Goal: Task Accomplishment & Management: Manage account settings

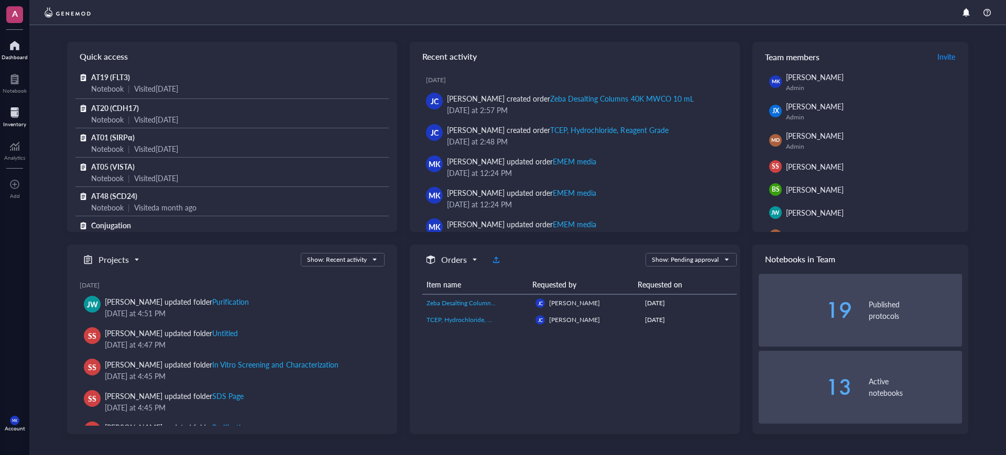
click at [18, 124] on div "Inventory" at bounding box center [14, 124] width 23 height 6
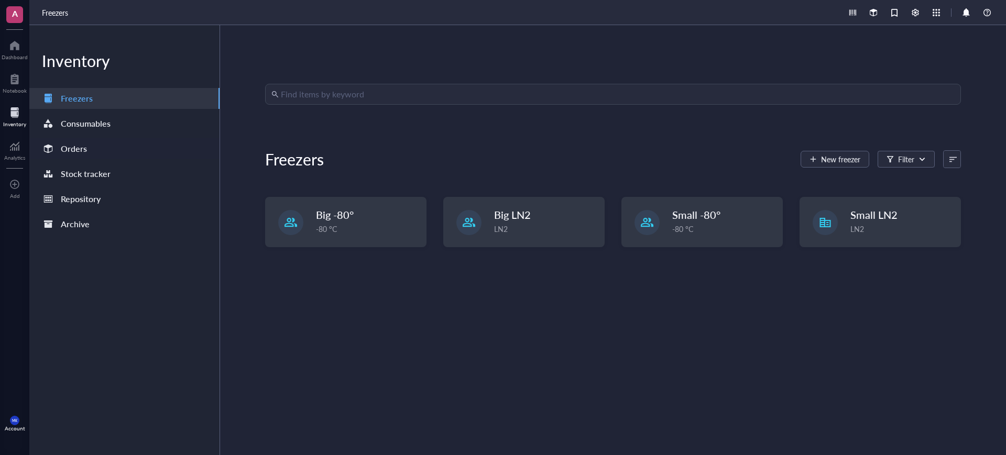
click at [124, 143] on div "Orders" at bounding box center [124, 148] width 190 height 21
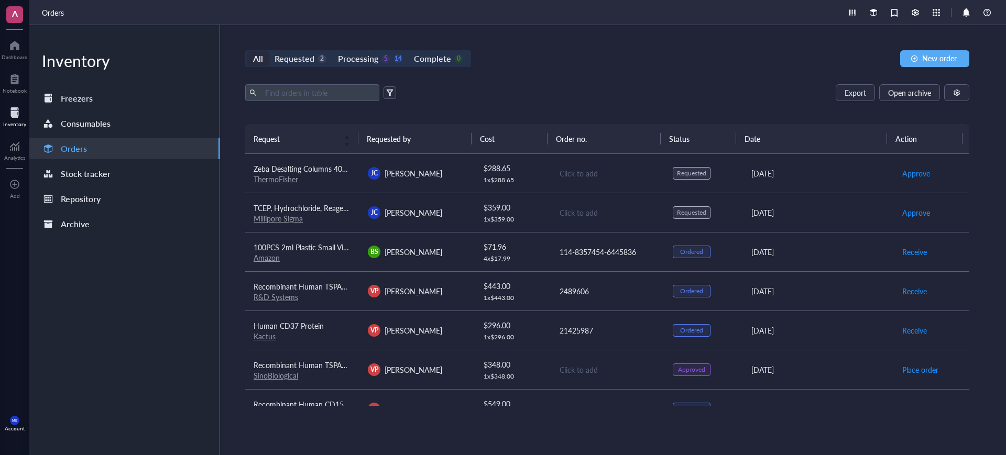
click at [434, 211] on div "[PERSON_NAME]" at bounding box center [416, 212] width 97 height 13
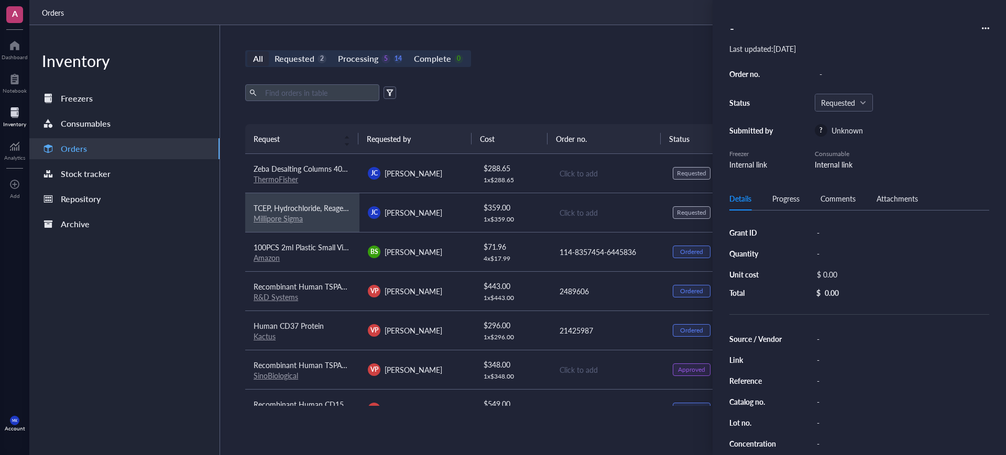
click at [441, 179] on td "[PERSON_NAME]" at bounding box center [417, 173] width 114 height 39
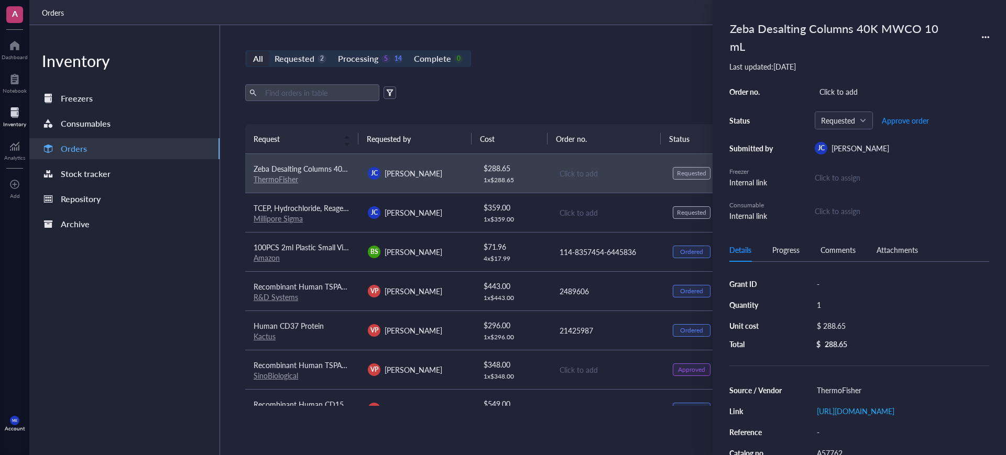
click at [525, 70] on div "All Requested 2 Processing 5 14 Complete 0 New order Export Open archive Reques…" at bounding box center [607, 240] width 775 height 430
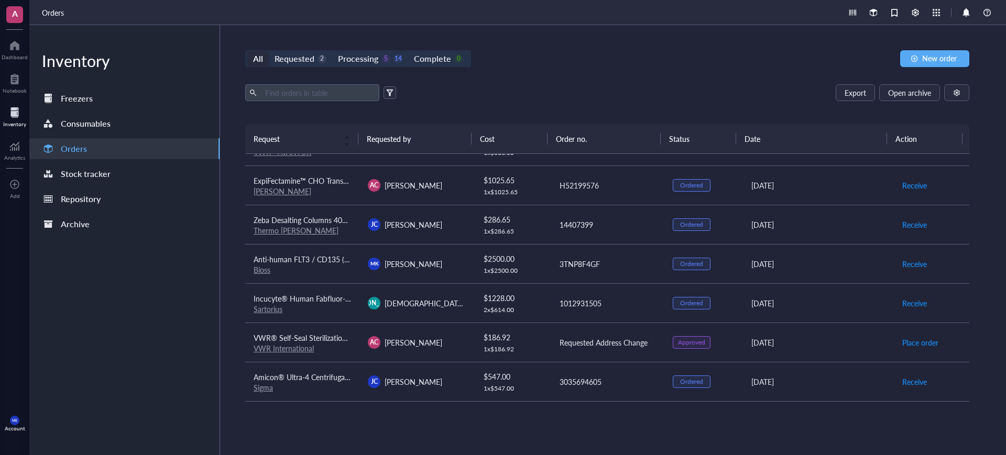
scroll to position [508, 0]
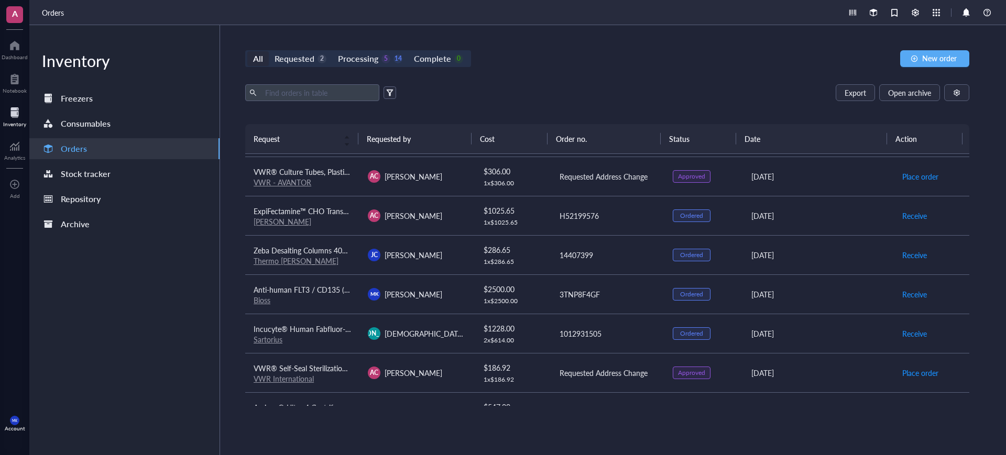
click at [426, 253] on span "[PERSON_NAME]" at bounding box center [414, 255] width 58 height 10
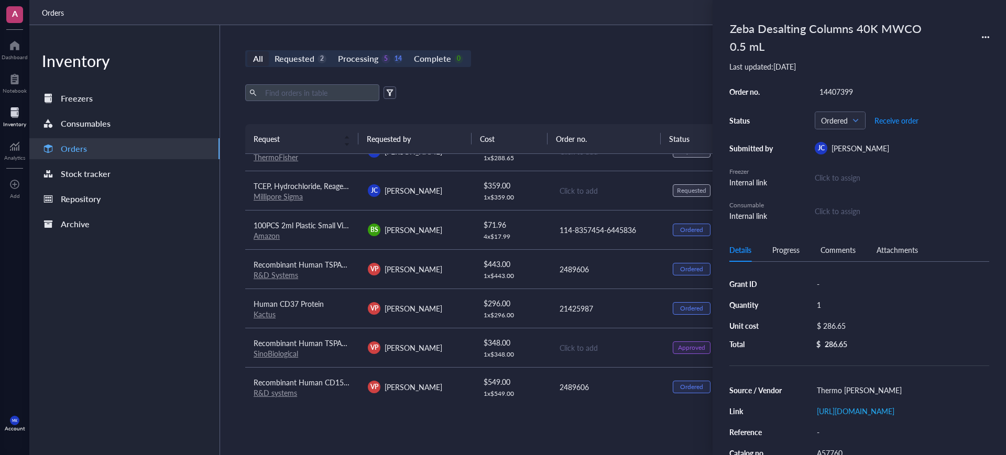
scroll to position [0, 0]
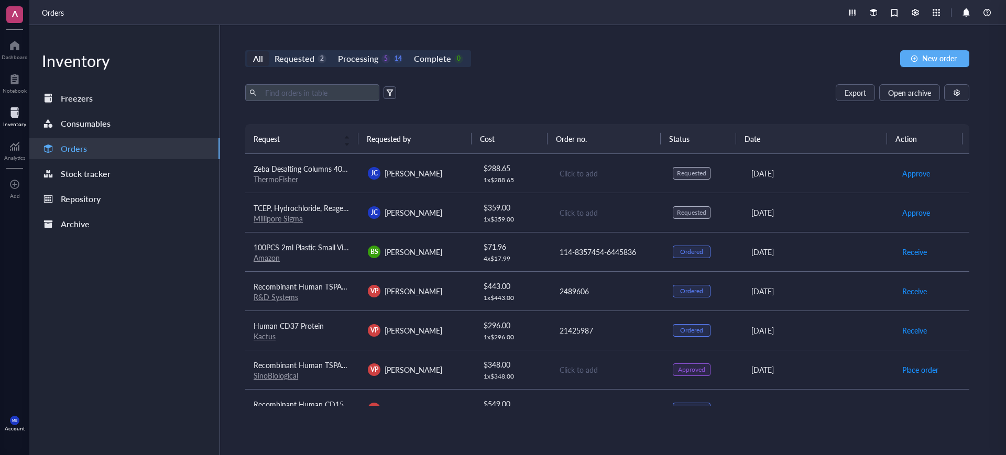
click at [437, 174] on div "[PERSON_NAME]" at bounding box center [416, 173] width 97 height 13
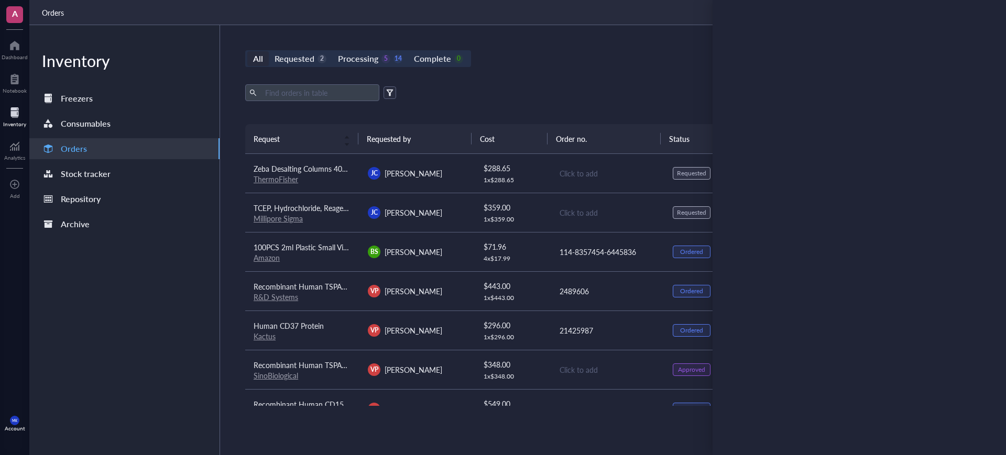
click at [554, 100] on div "Export Open archive" at bounding box center [607, 92] width 724 height 17
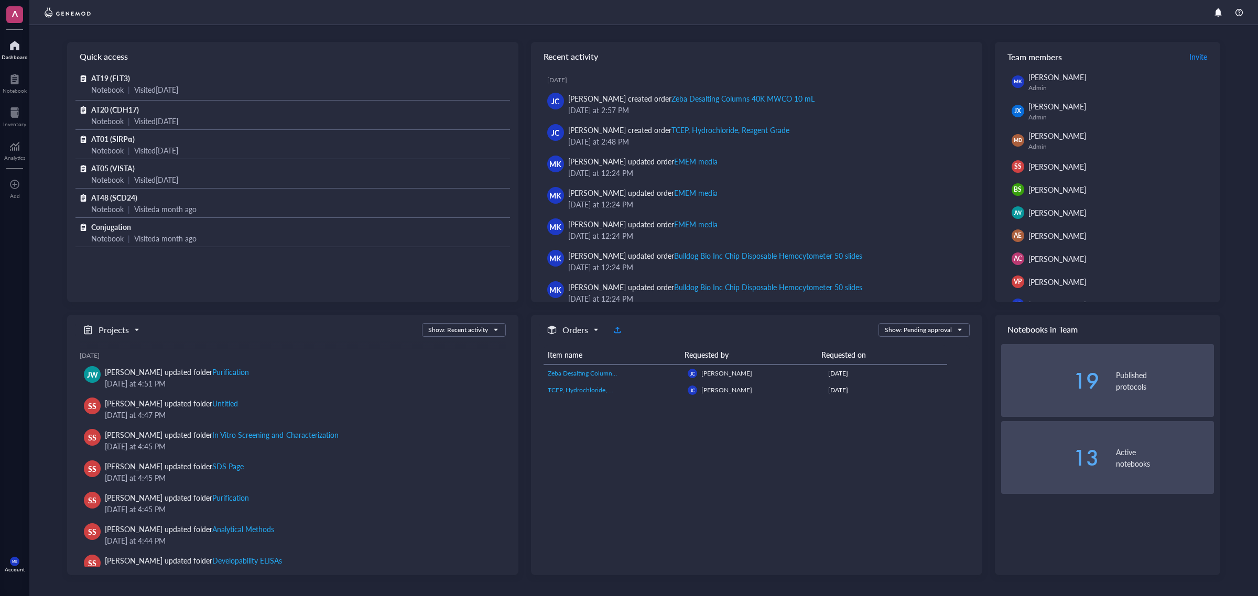
click at [19, 100] on div "A Dashboard Notebook Inventory Analytics To pick up a draggable item, press the…" at bounding box center [14, 298] width 29 height 596
click at [17, 105] on div at bounding box center [14, 112] width 23 height 17
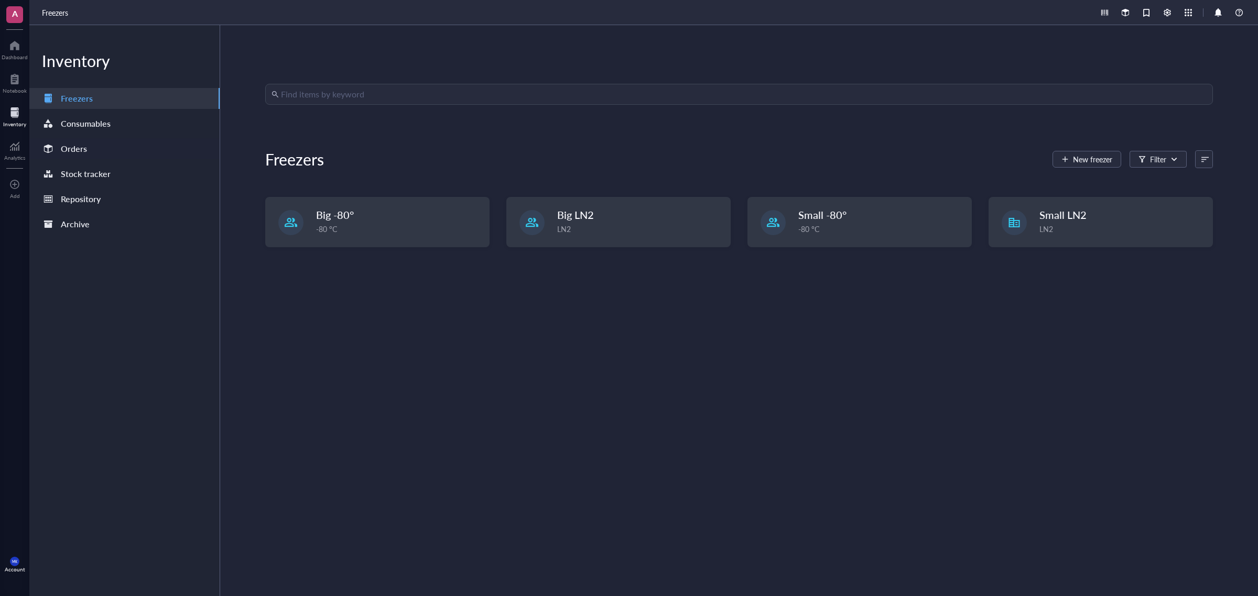
click at [146, 153] on div "Orders" at bounding box center [124, 148] width 190 height 21
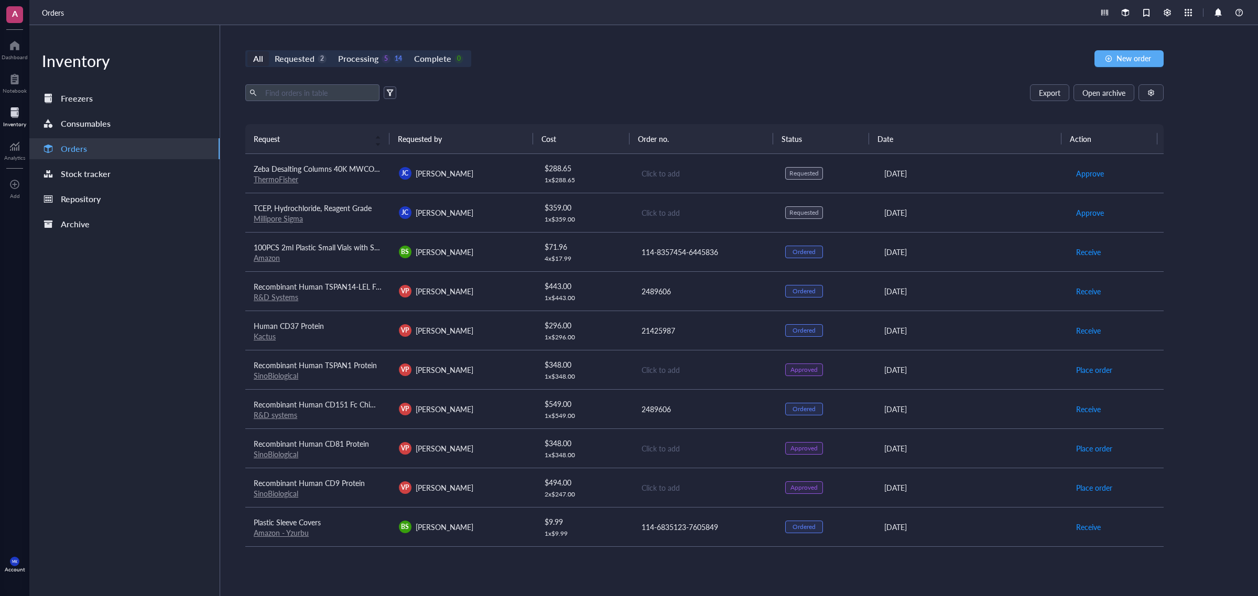
click at [493, 177] on div "[PERSON_NAME]" at bounding box center [463, 173] width 128 height 13
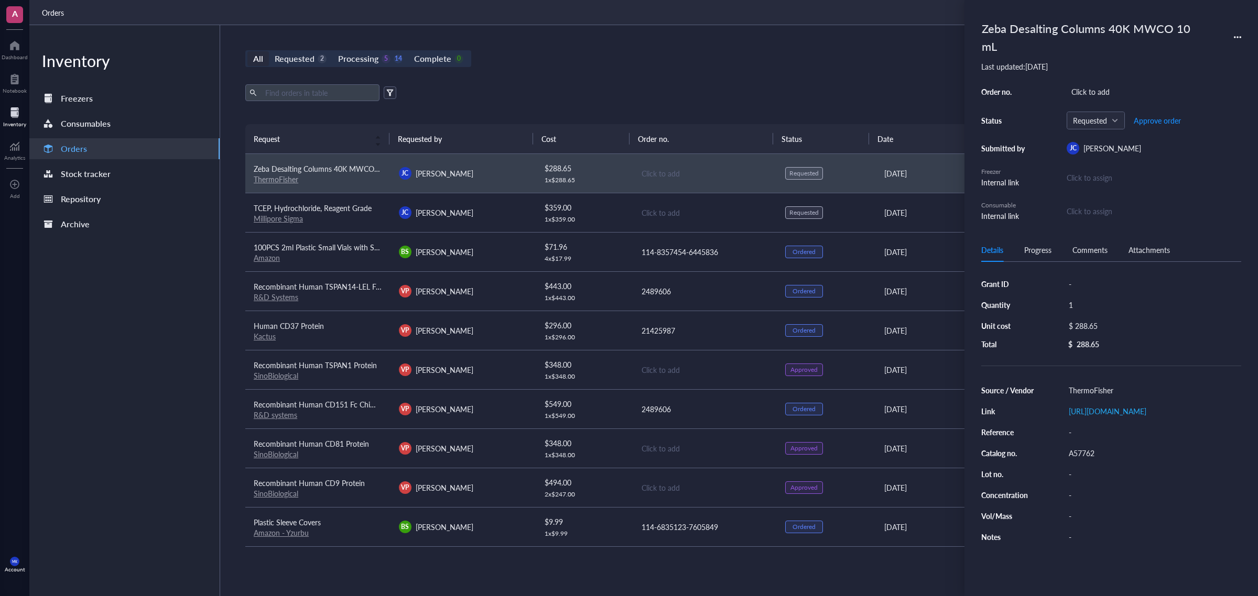
click at [834, 86] on div "Export Open archive" at bounding box center [704, 92] width 918 height 17
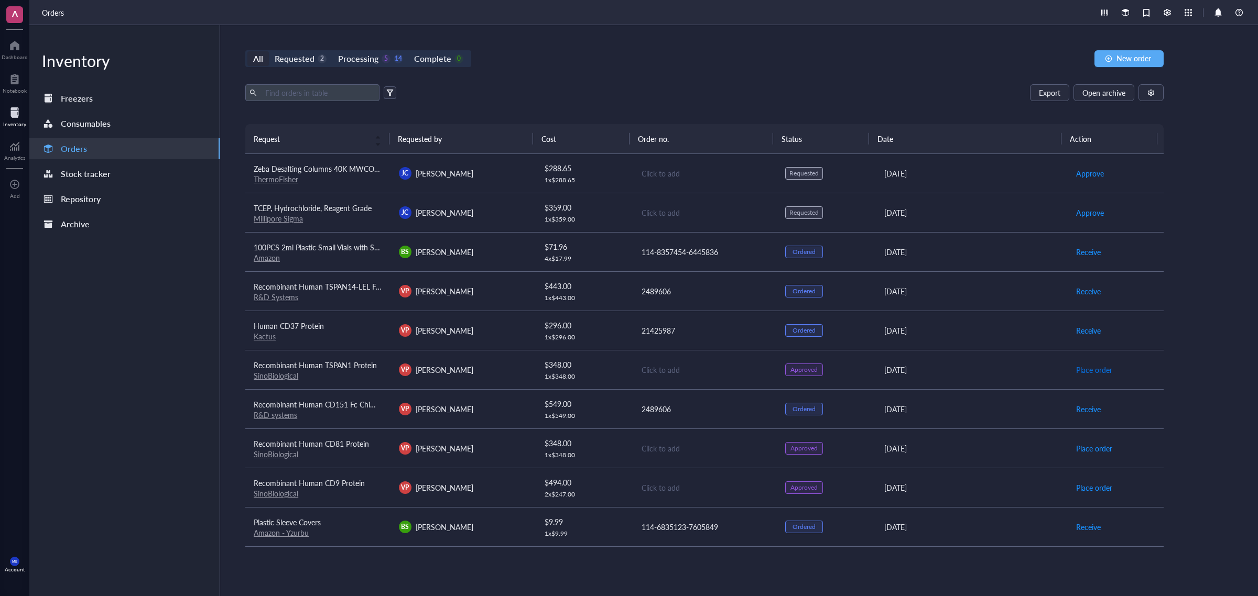
click at [1092, 372] on span "Place order" at bounding box center [1094, 370] width 36 height 12
click at [1089, 452] on span "Place order" at bounding box center [1094, 449] width 36 height 12
click at [1090, 491] on span "Place order" at bounding box center [1094, 488] width 36 height 12
click at [513, 174] on div "[PERSON_NAME]" at bounding box center [463, 173] width 128 height 13
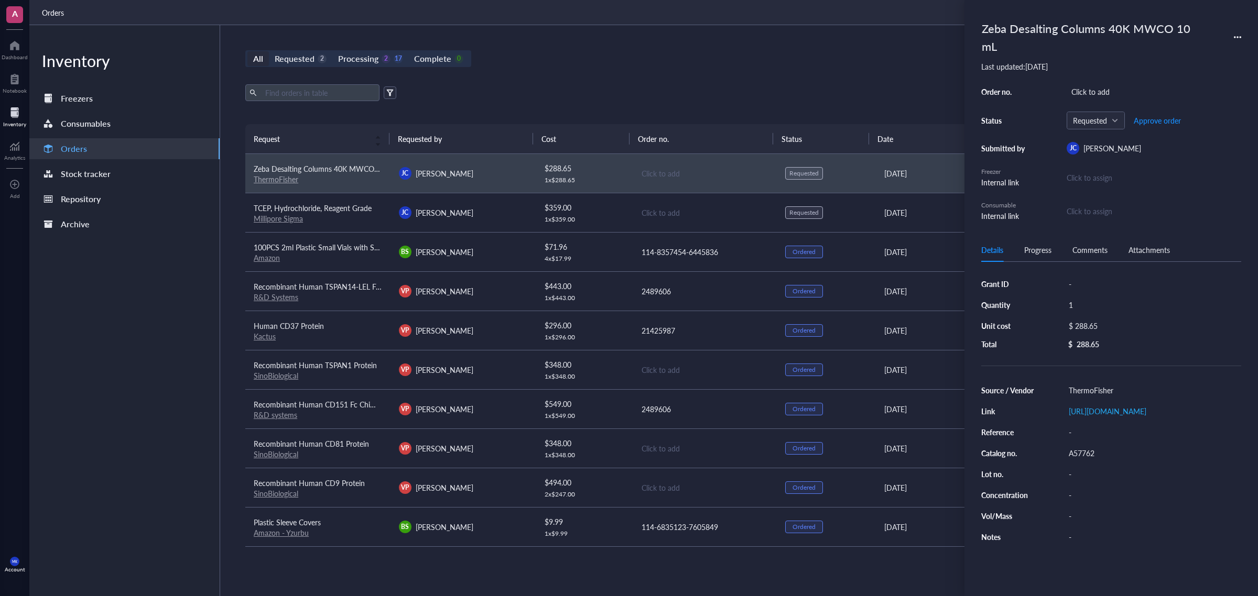
click at [580, 204] on div "$ 359.00" at bounding box center [584, 208] width 79 height 12
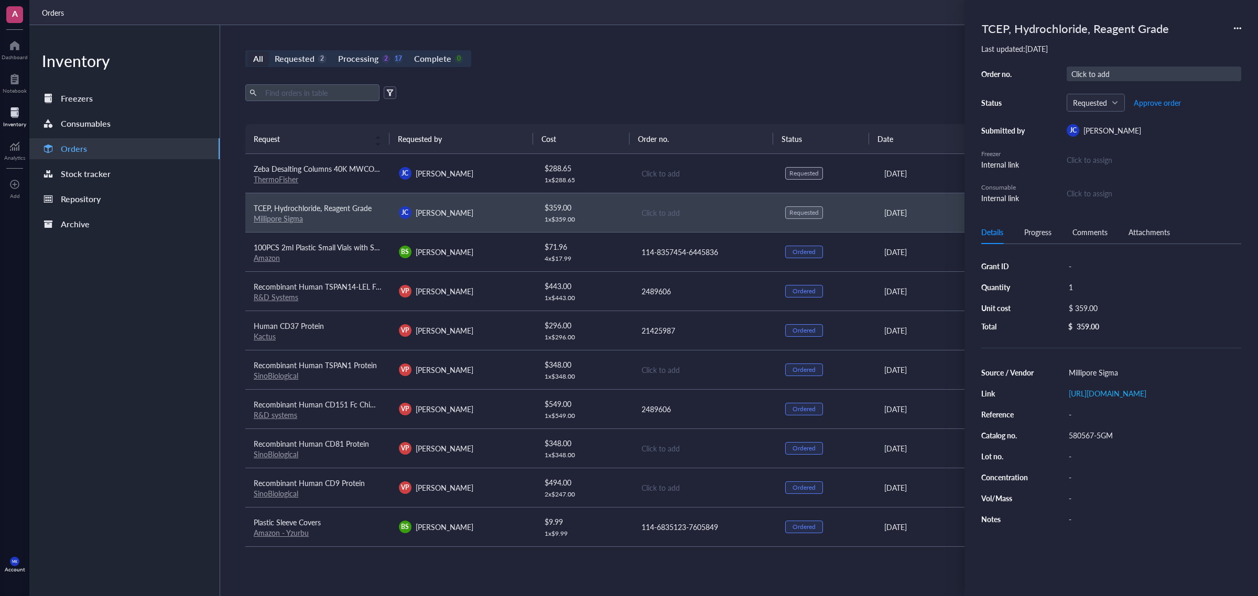
click at [1094, 72] on div "Click to add" at bounding box center [1154, 74] width 175 height 15
drag, startPoint x: 1207, startPoint y: 86, endPoint x: 1181, endPoint y: 97, distance: 28.2
click at [1177, 100] on span "Approve order" at bounding box center [1157, 103] width 47 height 8
click at [755, 67] on div "All Requested 1 Processing 3 17 Complete 0 New order Export Open archive Reques…" at bounding box center [704, 310] width 969 height 571
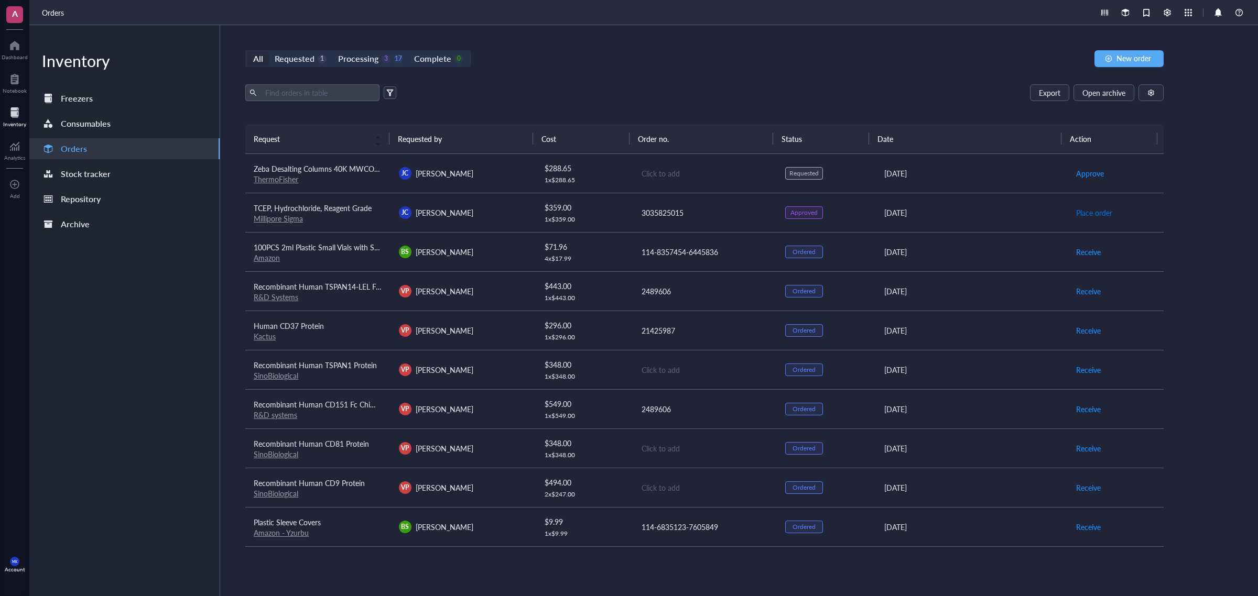
click at [1090, 216] on span "Place order" at bounding box center [1094, 213] width 36 height 12
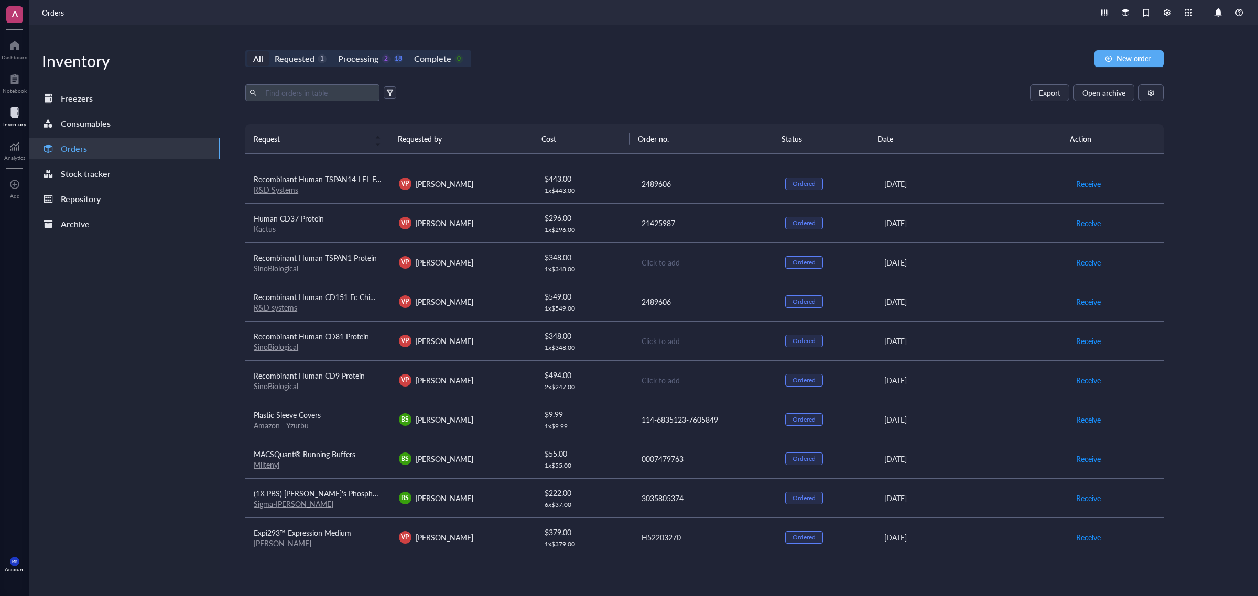
scroll to position [131, 0]
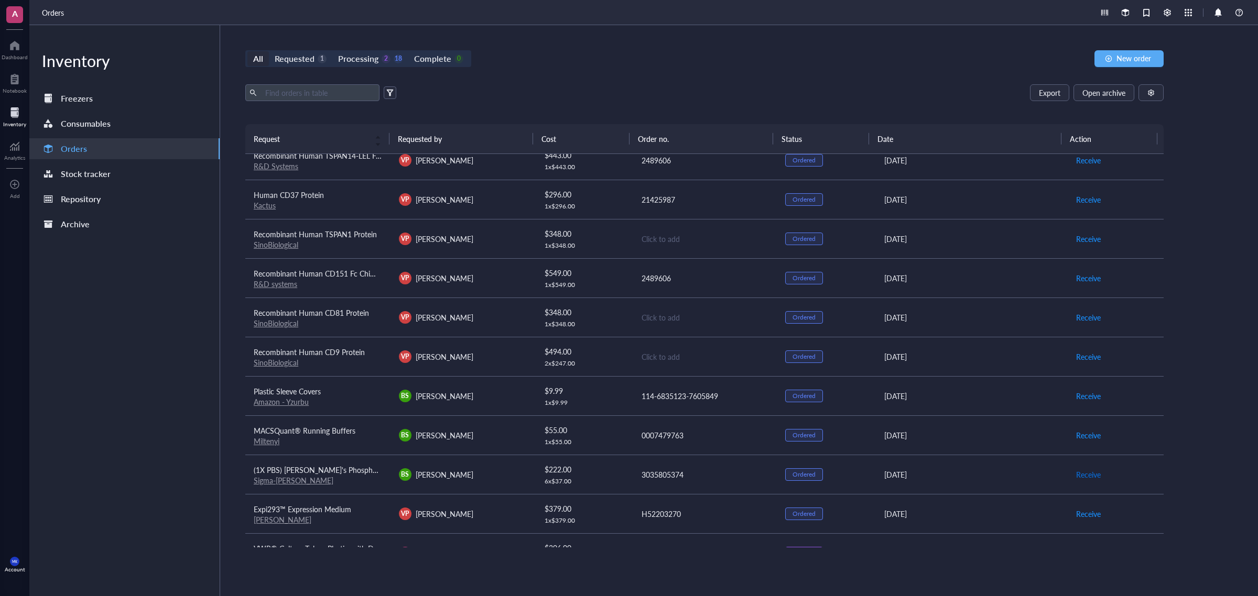
click at [1081, 473] on span "Receive" at bounding box center [1088, 475] width 25 height 12
click at [1081, 473] on span "Archive order" at bounding box center [1098, 475] width 44 height 12
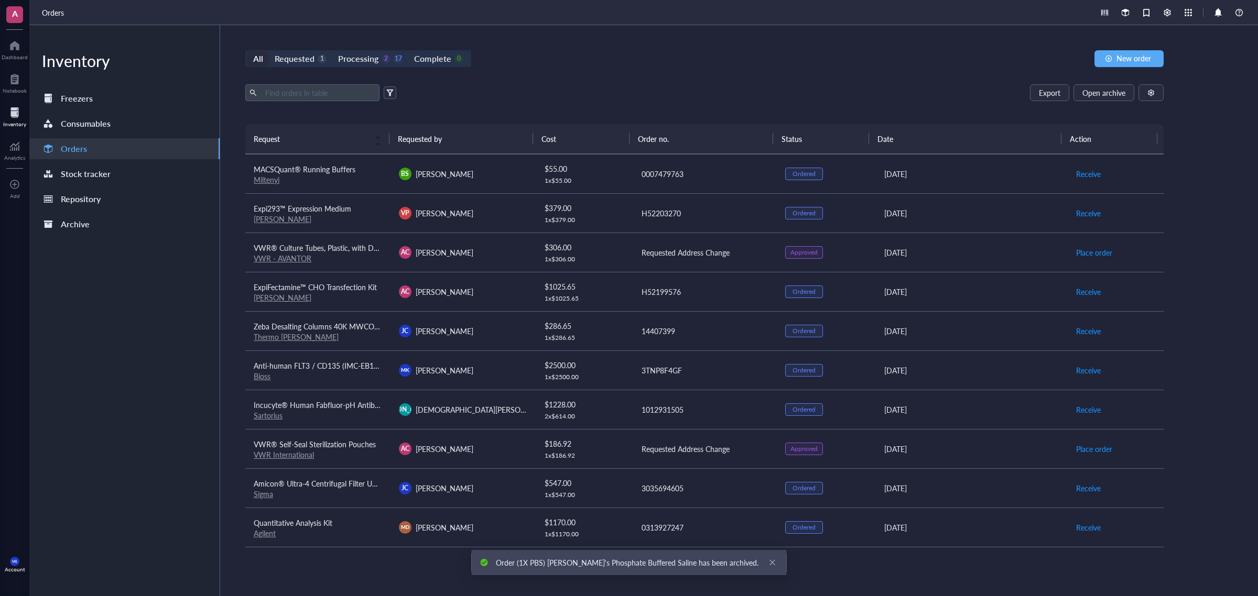
scroll to position [394, 0]
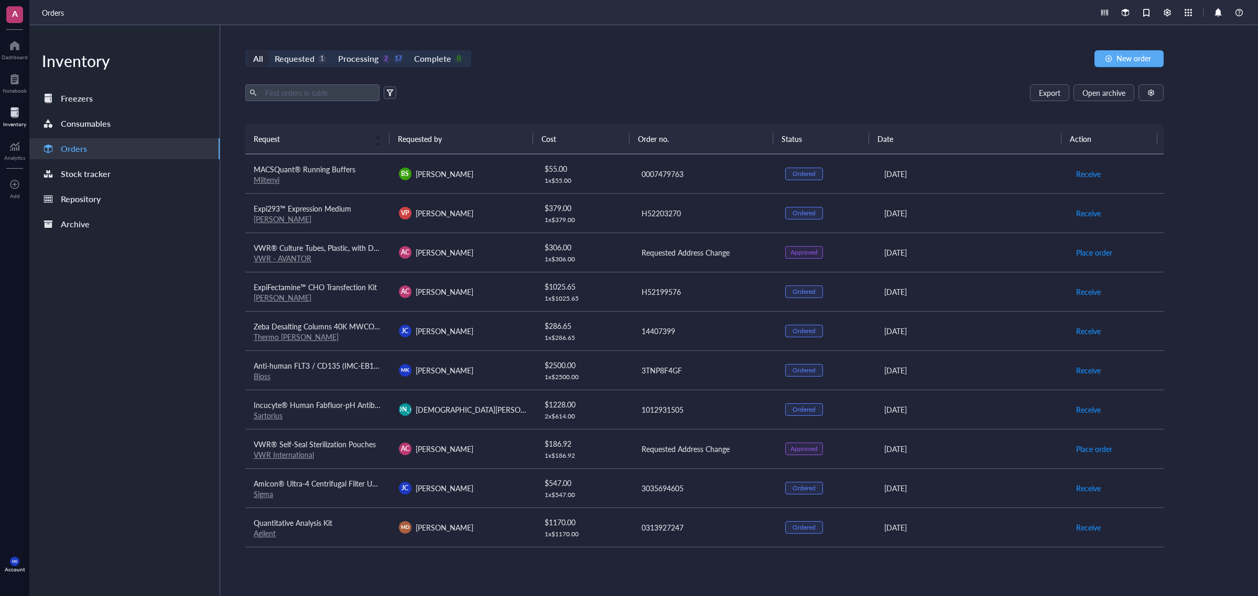
click at [721, 287] on div "H52199576" at bounding box center [704, 292] width 127 height 12
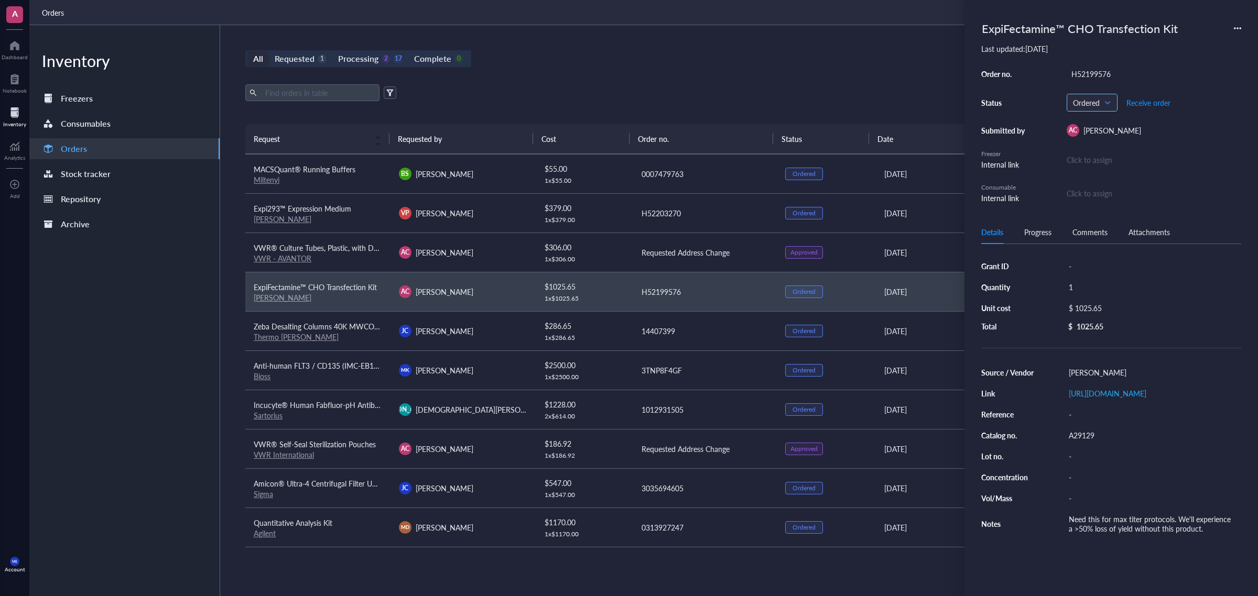
click at [1099, 105] on span "Ordered" at bounding box center [1091, 102] width 36 height 9
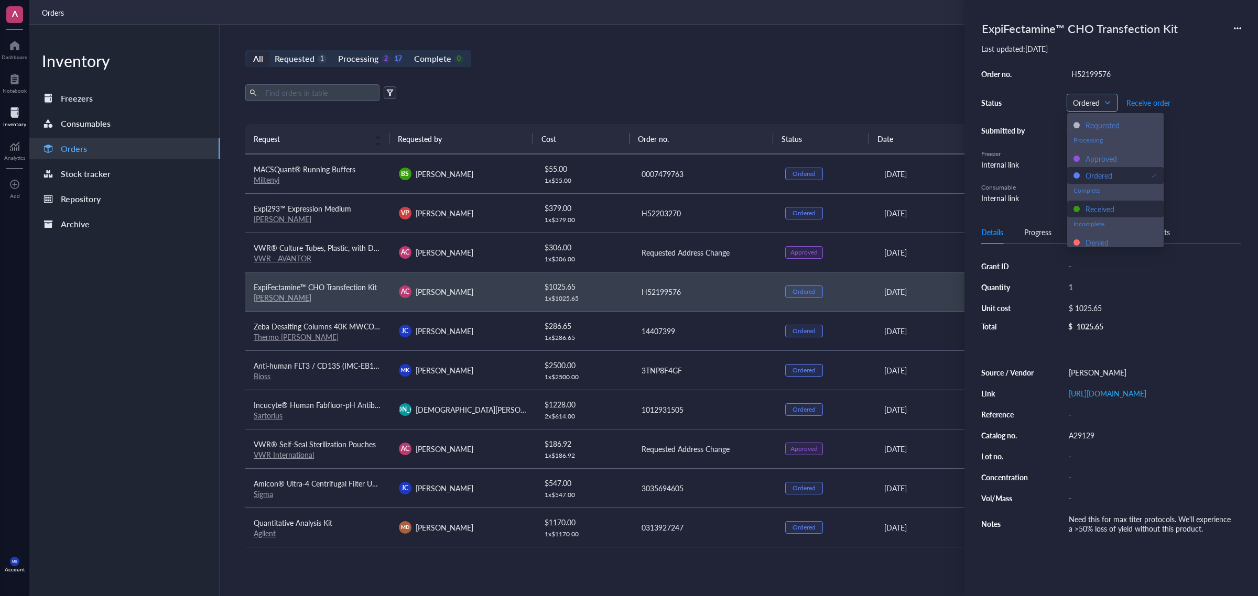
scroll to position [16, 0]
click at [1098, 239] on div "Denied" at bounding box center [1096, 240] width 23 height 12
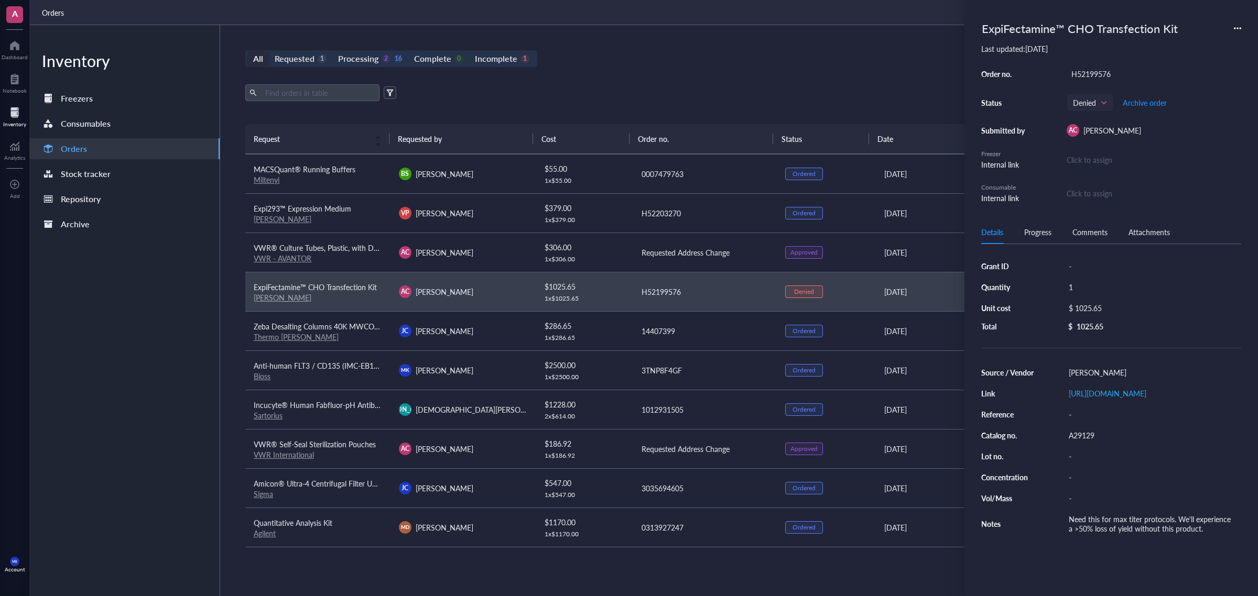
click at [664, 26] on div "All Requested 1 Processing 2 16 Complete 0 Incomplete 1 New order Export Open a…" at bounding box center [704, 310] width 969 height 571
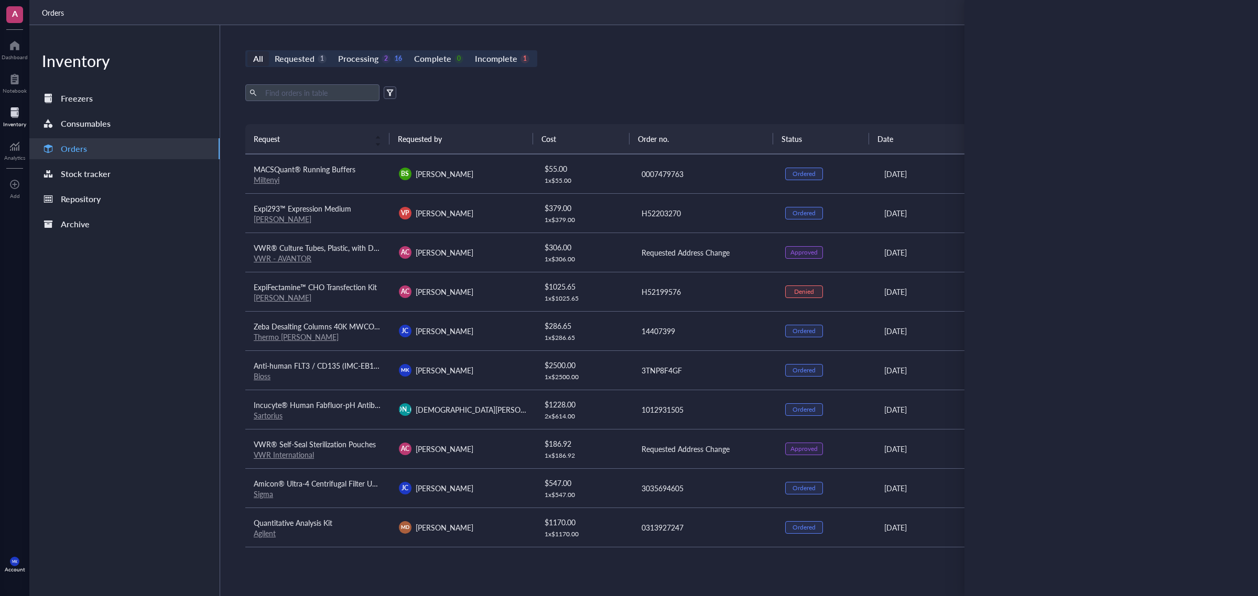
click at [819, 48] on div "All Requested 1 Processing 2 16 Complete 0 Incomplete 1 New order Export Open a…" at bounding box center [704, 310] width 969 height 571
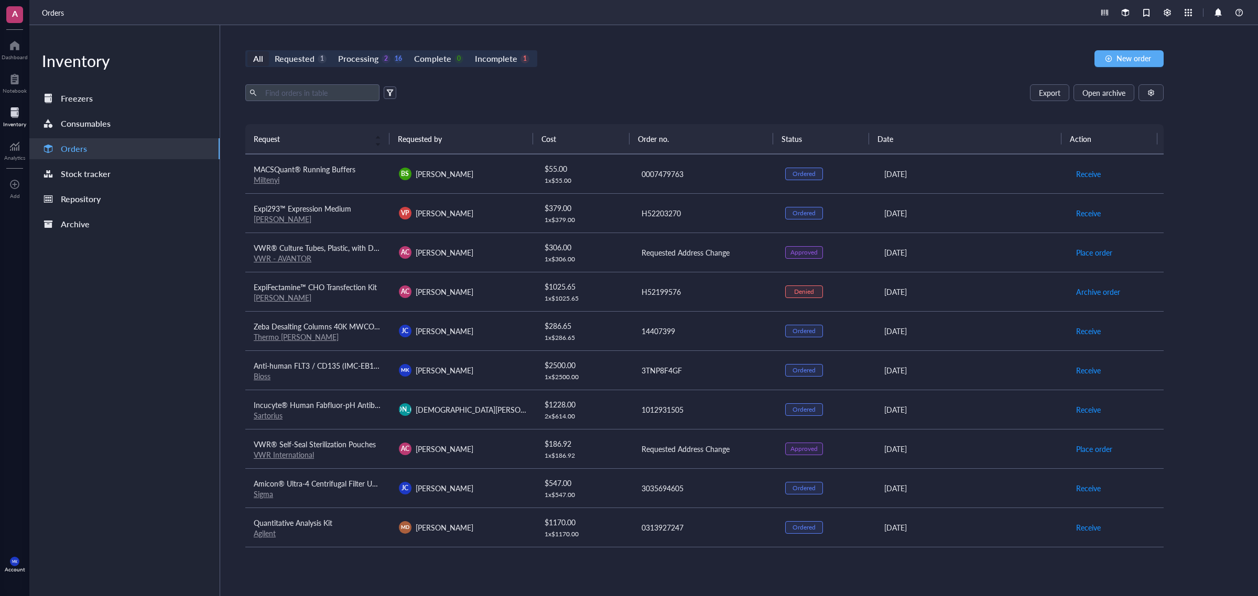
click at [840, 287] on div "Denied" at bounding box center [825, 292] width 80 height 13
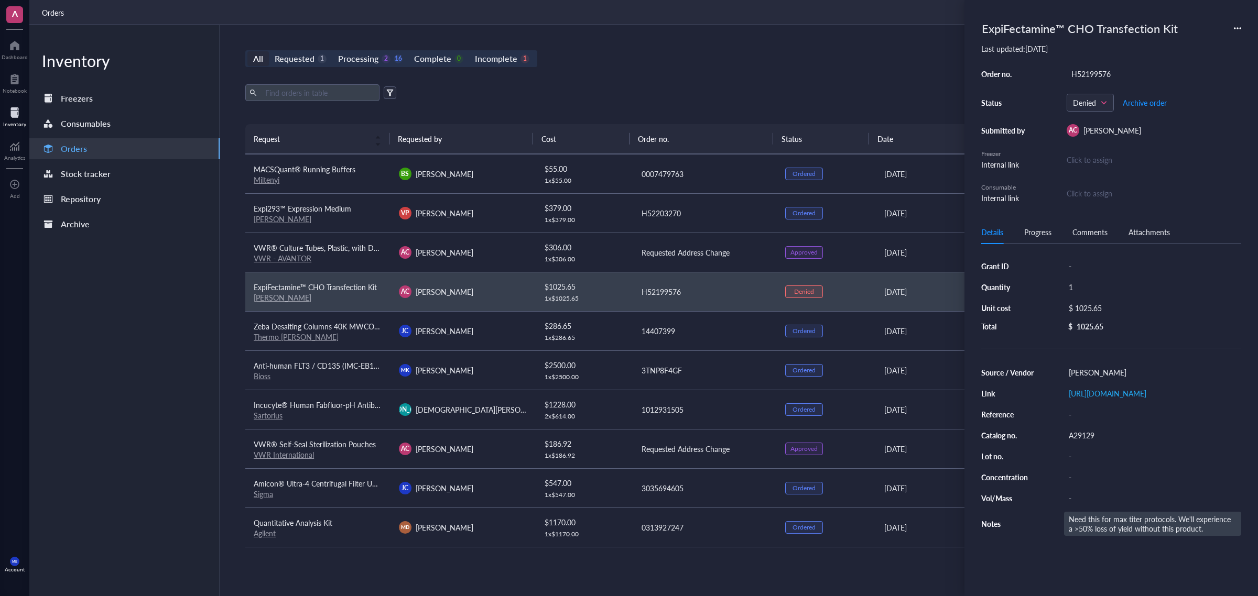
click at [1204, 536] on div "Need this for max titer protocols. We'll experience a >50% loss of yield withou…" at bounding box center [1152, 524] width 177 height 24
click at [1199, 526] on input "Need this for max titer protocols. We'll experience a >50% loss of yield withou…" at bounding box center [1152, 520] width 176 height 14
click at [1100, 266] on div "-" at bounding box center [1152, 266] width 177 height 15
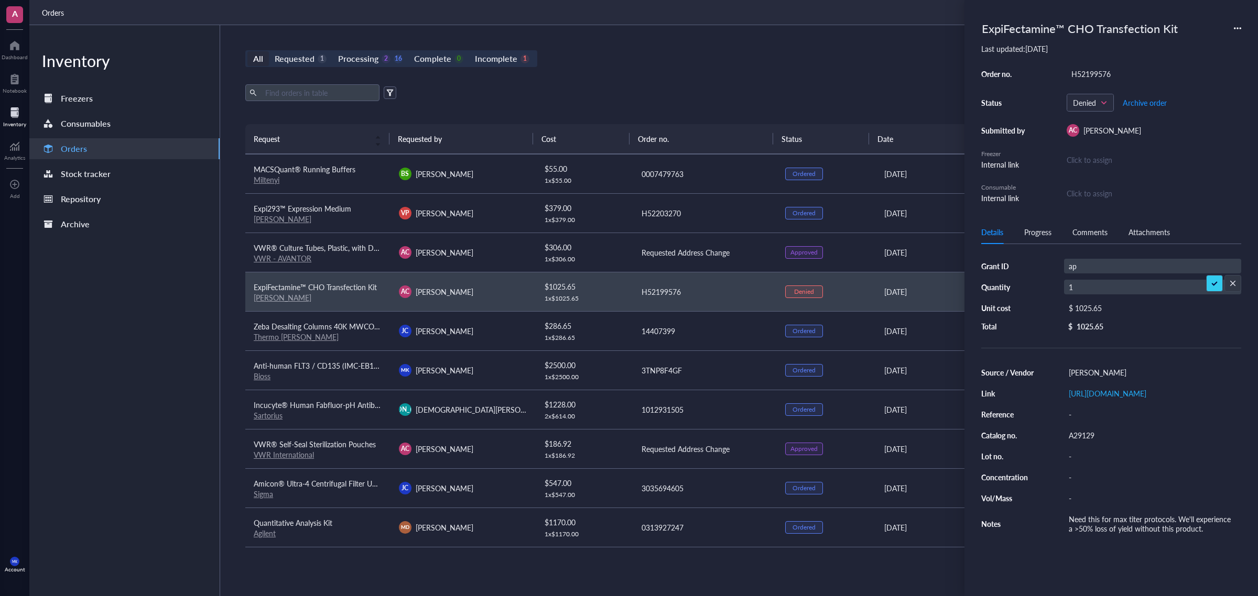
type input "a"
type input "got at room temp, asked them for a new one"
click at [776, 82] on div "All Requested 1 Processing 2 16 Complete 0 Incomplete 1 New order Export Open a…" at bounding box center [704, 310] width 969 height 571
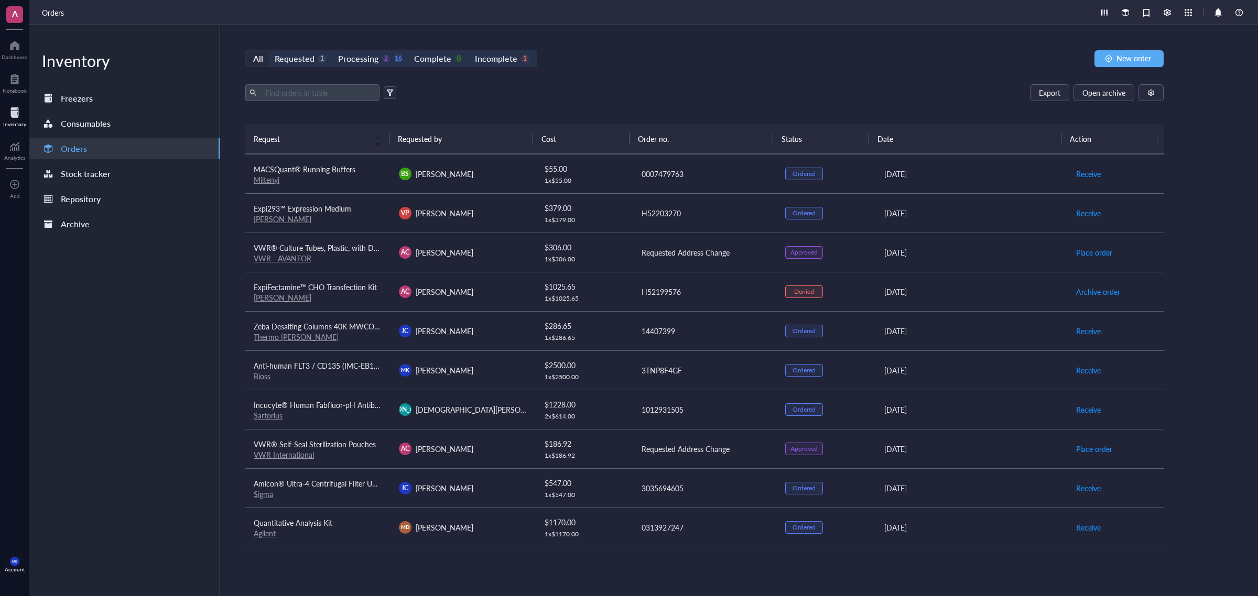
scroll to position [329, 0]
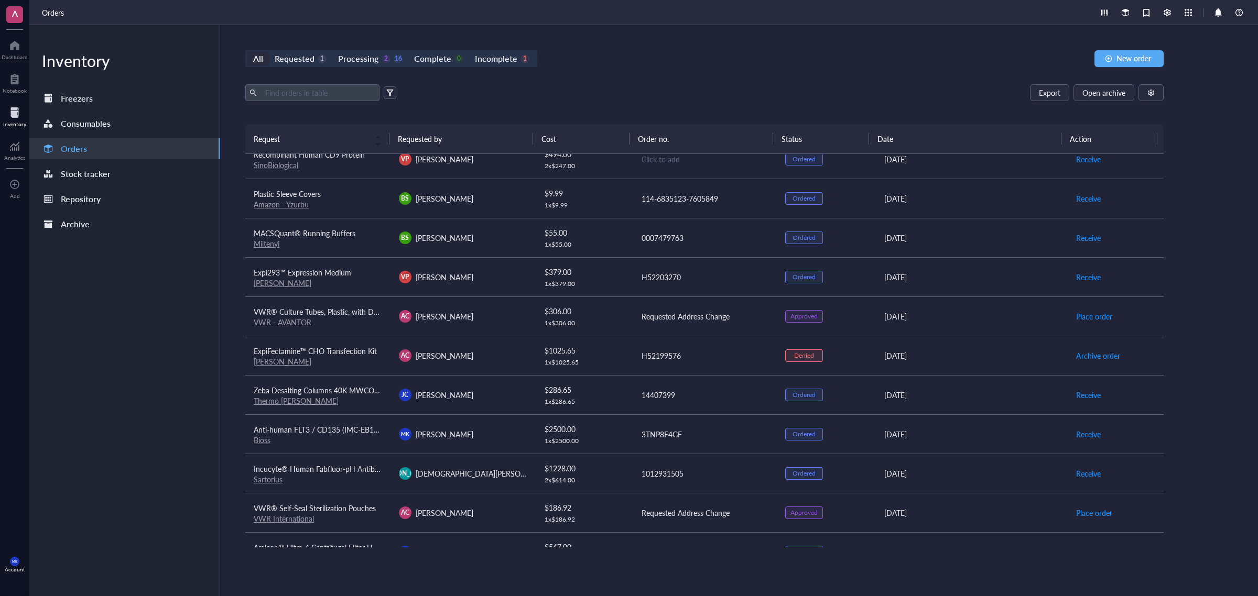
click at [613, 278] on div "$ 379.00" at bounding box center [584, 272] width 79 height 12
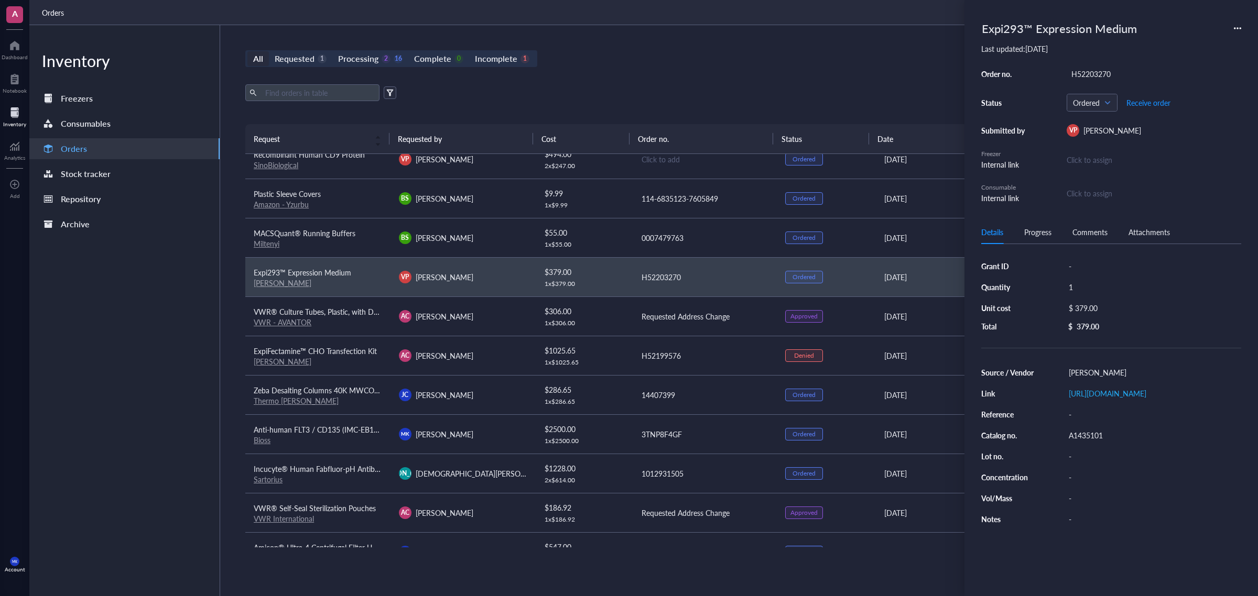
click at [792, 74] on div "All Requested 1 Processing 2 16 Complete 0 Incomplete 1 New order Export Open a…" at bounding box center [704, 310] width 969 height 571
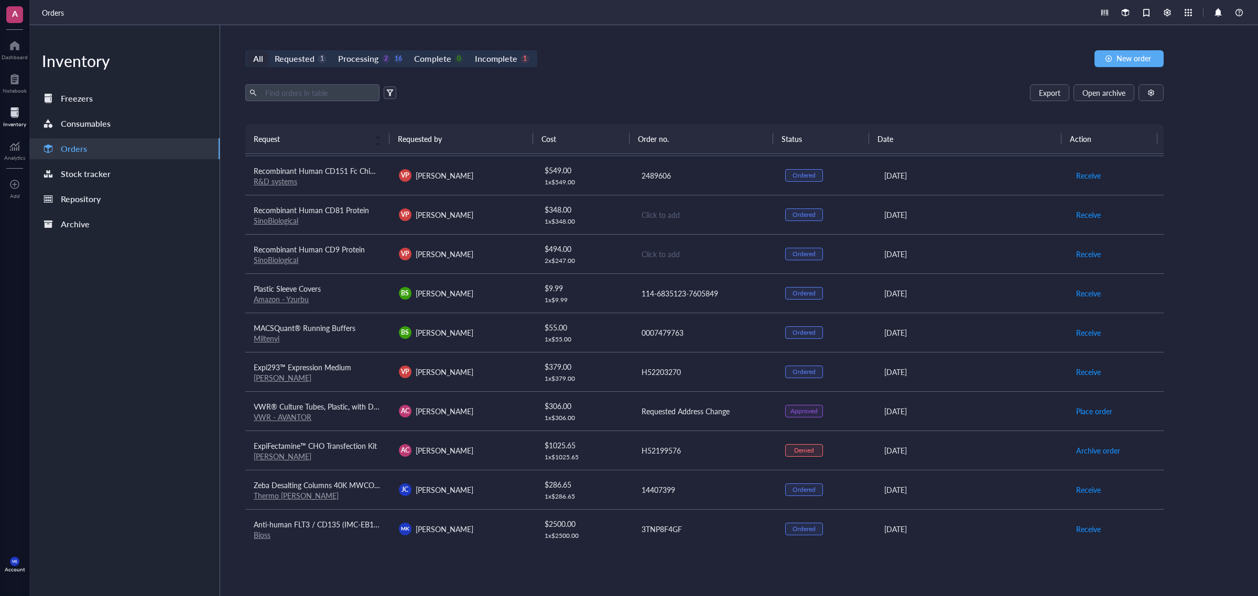
scroll to position [263, 0]
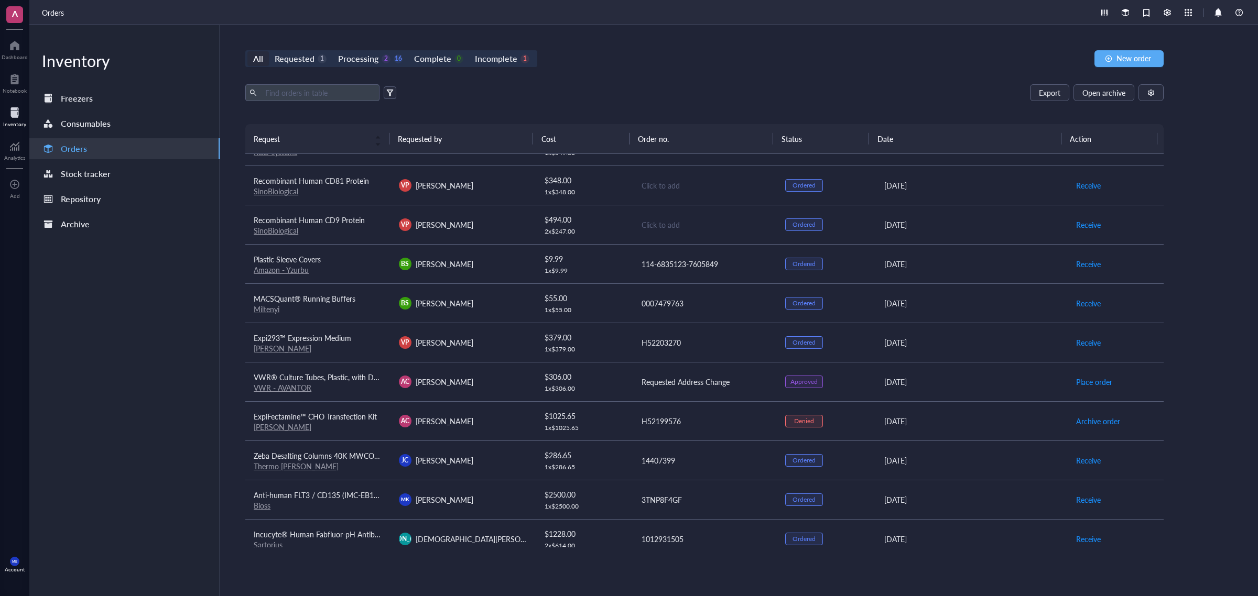
click at [518, 343] on div "VP [PERSON_NAME]" at bounding box center [463, 342] width 128 height 13
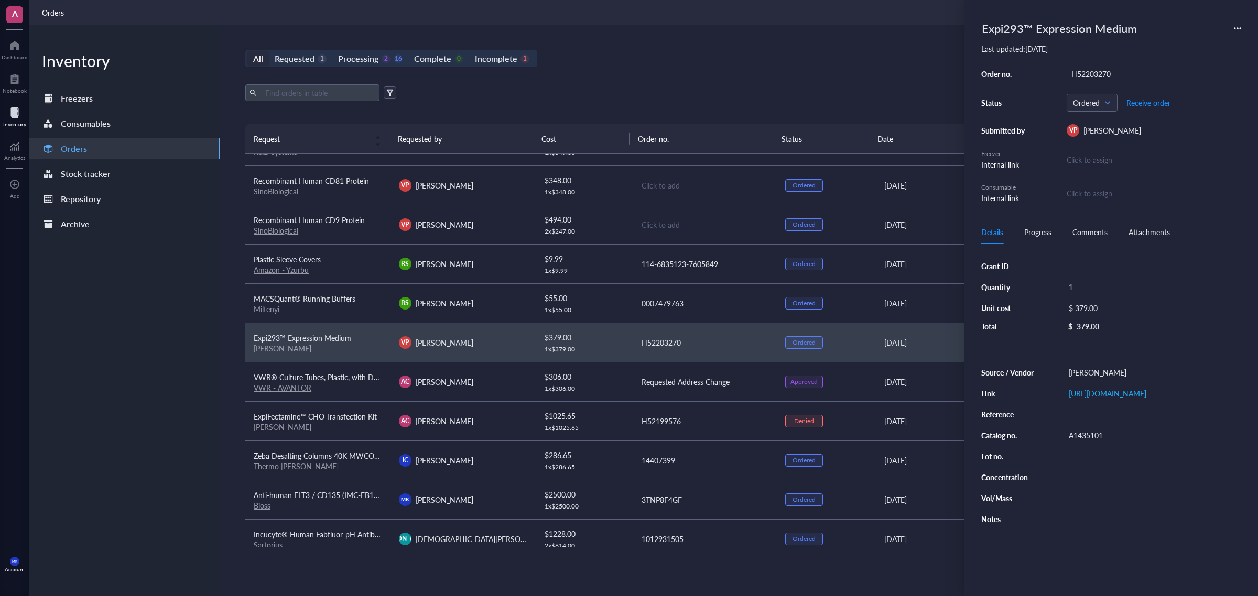
click at [853, 45] on div "All Requested 1 Processing 2 16 Complete 0 Incomplete 1 New order Export Open a…" at bounding box center [704, 310] width 969 height 571
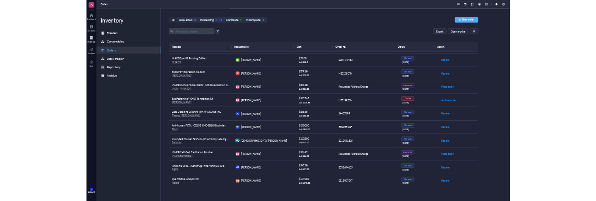
scroll to position [290, 0]
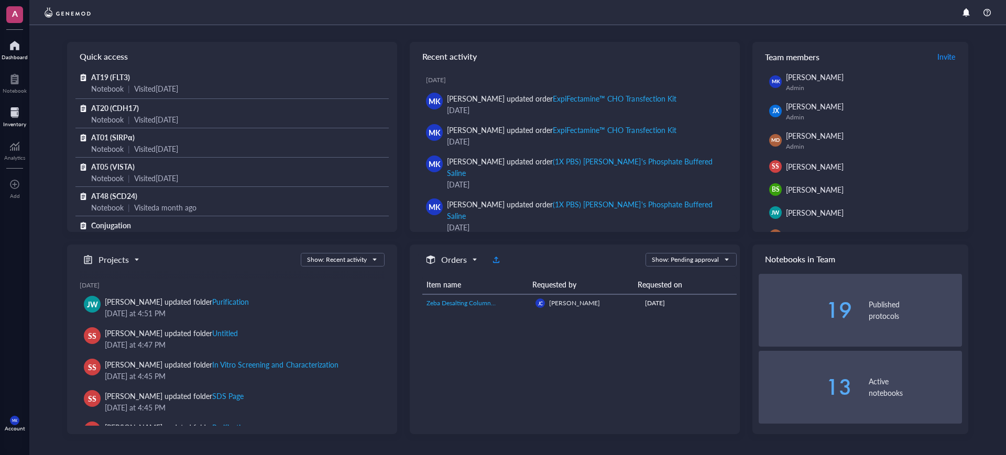
click at [5, 118] on div at bounding box center [14, 112] width 23 height 17
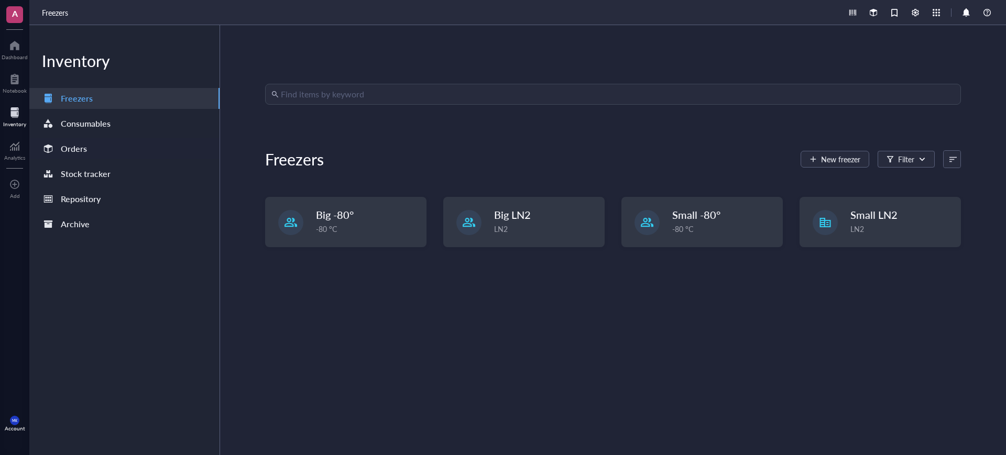
click at [154, 156] on div "Orders" at bounding box center [124, 148] width 190 height 21
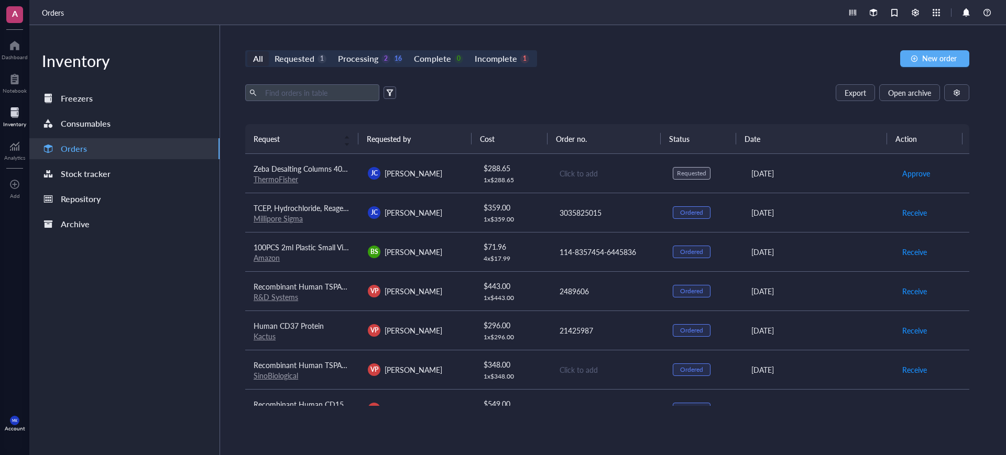
click at [606, 171] on div "Click to add" at bounding box center [608, 174] width 96 height 12
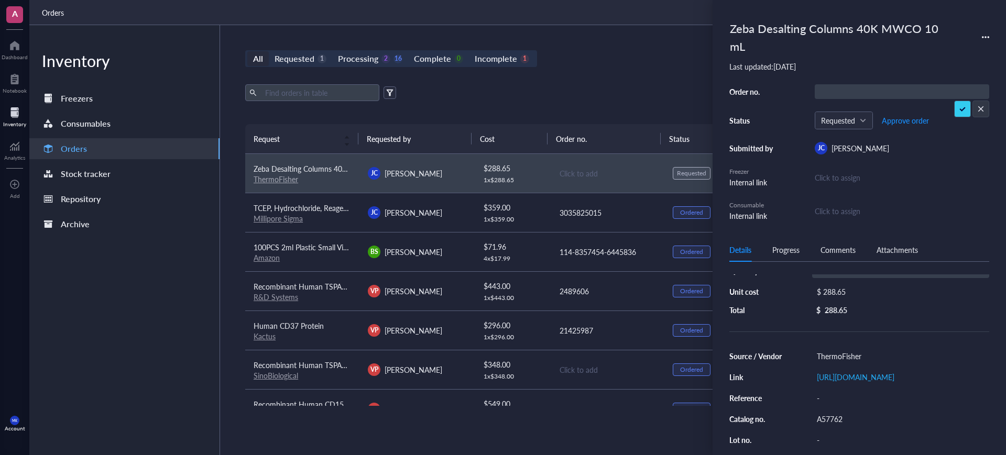
scroll to position [66, 0]
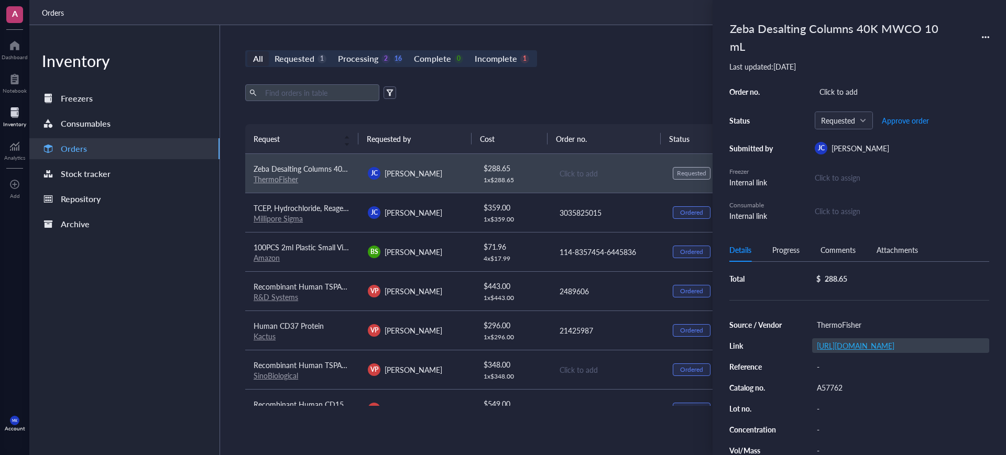
drag, startPoint x: 871, startPoint y: 352, endPoint x: 898, endPoint y: 344, distance: 28.0
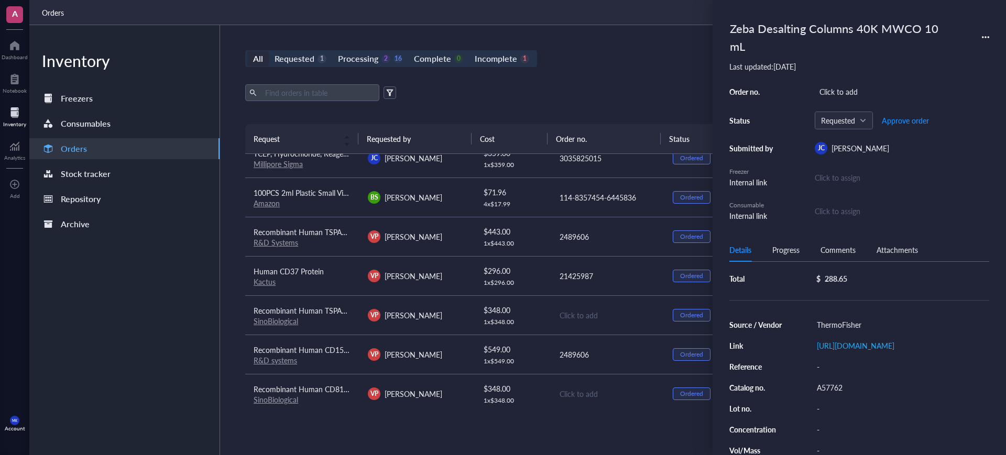
scroll to position [131, 0]
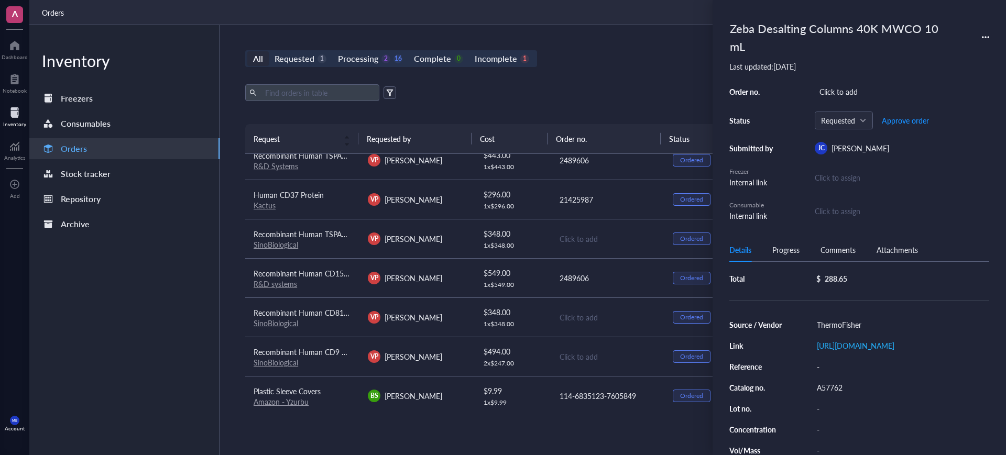
click at [581, 236] on div "Click to add" at bounding box center [608, 239] width 96 height 12
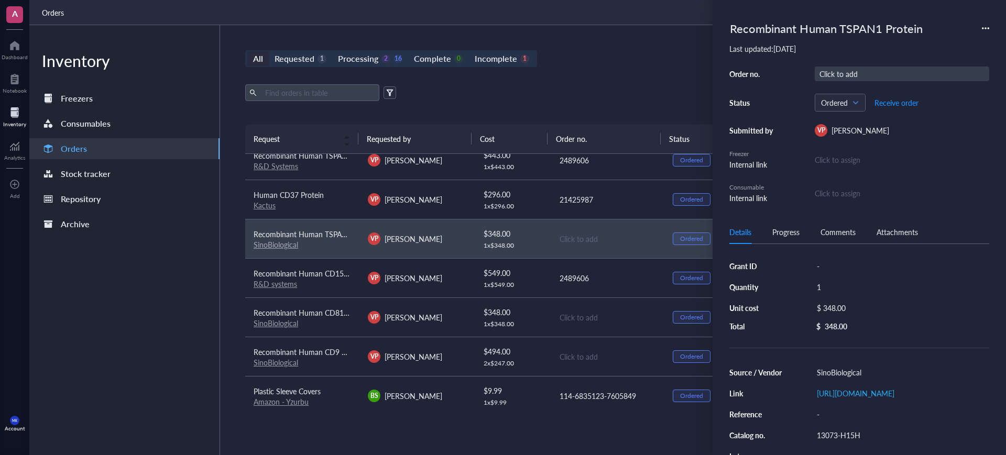
click at [844, 67] on div "Click to add" at bounding box center [902, 74] width 175 height 15
type input "UQ23752"
drag, startPoint x: 962, startPoint y: 88, endPoint x: 939, endPoint y: 100, distance: 25.6
click at [585, 312] on div "Click to add" at bounding box center [608, 318] width 96 height 12
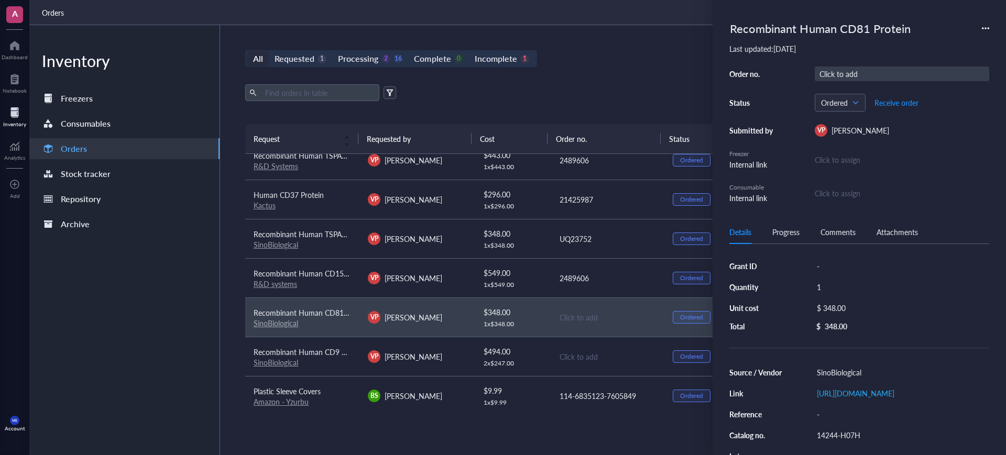
click at [897, 71] on div "Click to add" at bounding box center [902, 74] width 175 height 15
drag, startPoint x: 575, startPoint y: 353, endPoint x: 593, endPoint y: 349, distance: 17.9
click at [575, 352] on div "Click to add" at bounding box center [608, 357] width 96 height 12
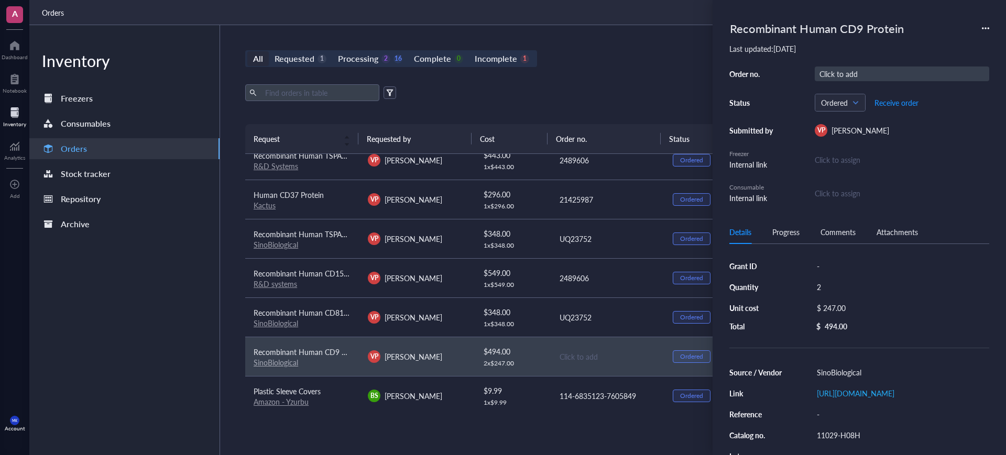
click at [906, 74] on div "Click to add" at bounding box center [902, 74] width 175 height 15
click at [626, 65] on div "All Requested 1 Processing 2 16 Complete 0 Incomplete 1 New order" at bounding box center [607, 58] width 724 height 17
click at [641, 86] on div "Export Open archive" at bounding box center [607, 92] width 724 height 17
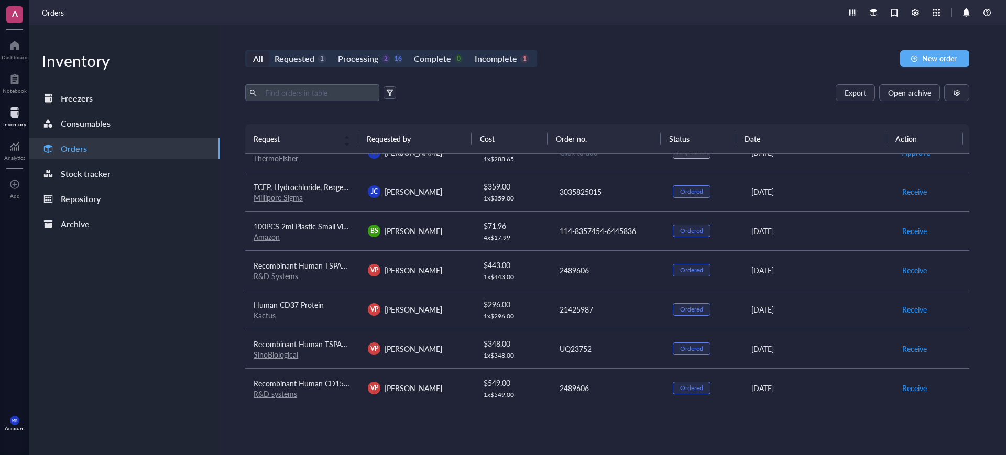
scroll to position [0, 0]
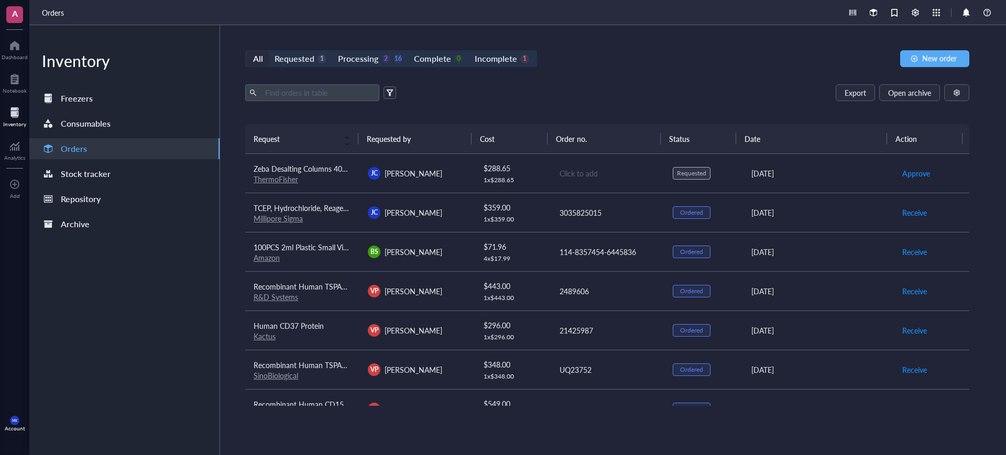
click at [665, 56] on div "All Requested 1 Processing 2 16 Complete 0 Incomplete 1 New order" at bounding box center [607, 58] width 724 height 17
click at [454, 183] on td "[PERSON_NAME]" at bounding box center [417, 173] width 114 height 39
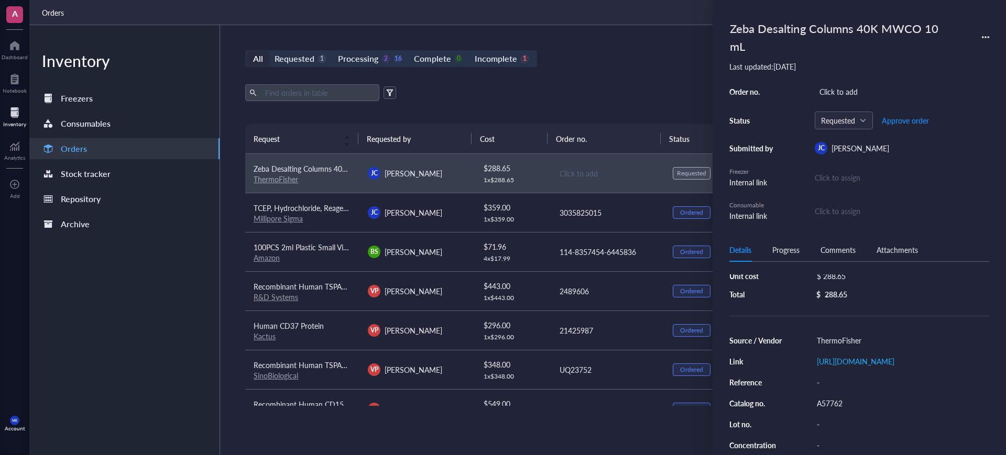
scroll to position [103, 0]
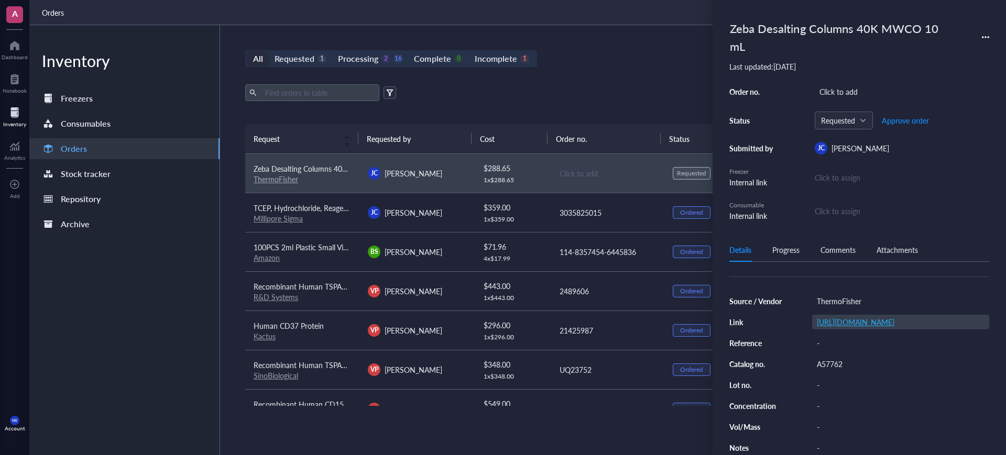
drag, startPoint x: 882, startPoint y: 299, endPoint x: 885, endPoint y: 311, distance: 12.3
click at [829, 360] on div "A57762" at bounding box center [900, 364] width 177 height 15
click at [829, 360] on input "A57762" at bounding box center [830, 364] width 34 height 14
click at [850, 82] on div "Zeba Desalting Columns 40K MWCO 10 mL Last updated: August 12, 2025 Order no. C…" at bounding box center [860, 119] width 260 height 205
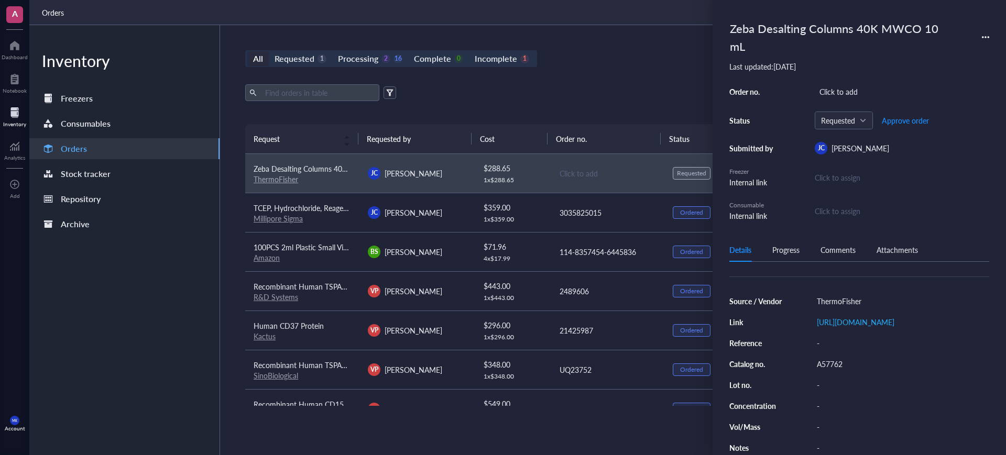
click at [850, 83] on div "Zeba Desalting Columns 40K MWCO 10 mL Last updated: August 12, 2025 Order no. C…" at bounding box center [860, 119] width 260 height 205
click at [855, 91] on div "Click to add" at bounding box center [902, 91] width 175 height 15
type input "14443461"
drag, startPoint x: 961, startPoint y: 111, endPoint x: 936, endPoint y: 118, distance: 26.2
click at [915, 123] on span "Approve order" at bounding box center [905, 120] width 47 height 8
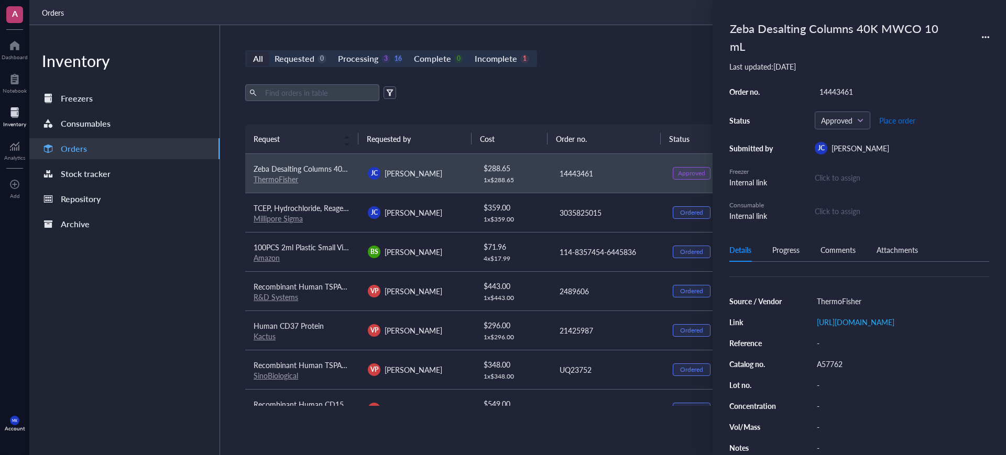
click at [913, 123] on span "Place order" at bounding box center [897, 120] width 36 height 8
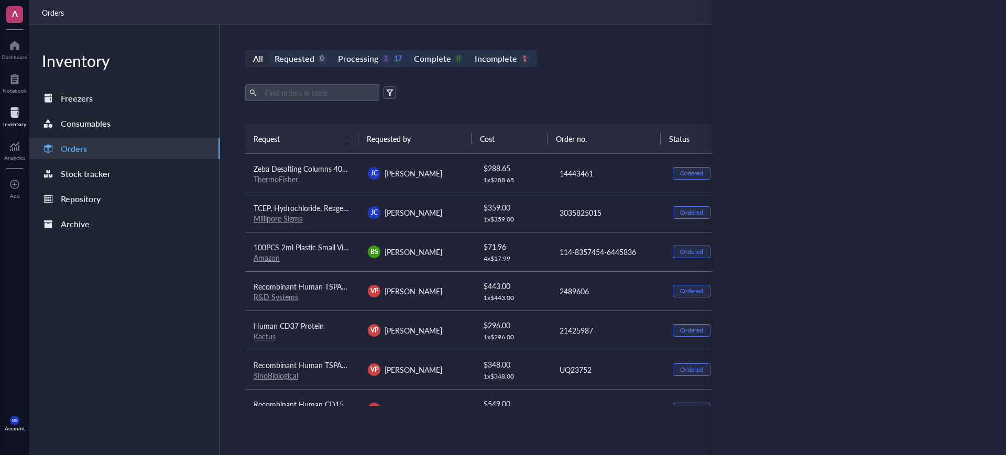
click at [648, 125] on th "Order no." at bounding box center [604, 138] width 113 height 29
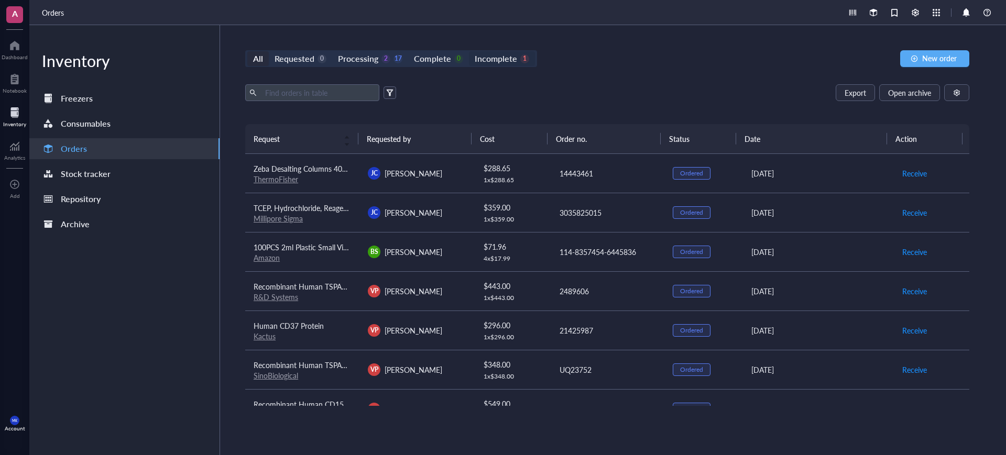
click at [520, 57] on div "1" at bounding box center [524, 59] width 9 height 9
click at [469, 51] on input "Incomplete 1" at bounding box center [469, 51] width 0 height 0
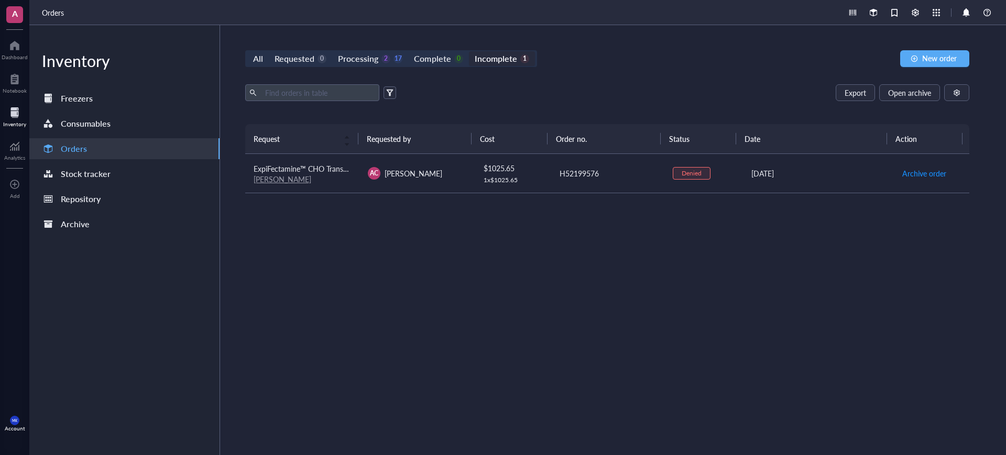
click at [372, 50] on div "All Requested 0 Processing 2 17 Complete 0 Incomplete 1" at bounding box center [391, 58] width 292 height 17
click at [375, 59] on div "Processing" at bounding box center [358, 58] width 40 height 15
click at [332, 51] on input "Processing 2 17" at bounding box center [332, 51] width 0 height 0
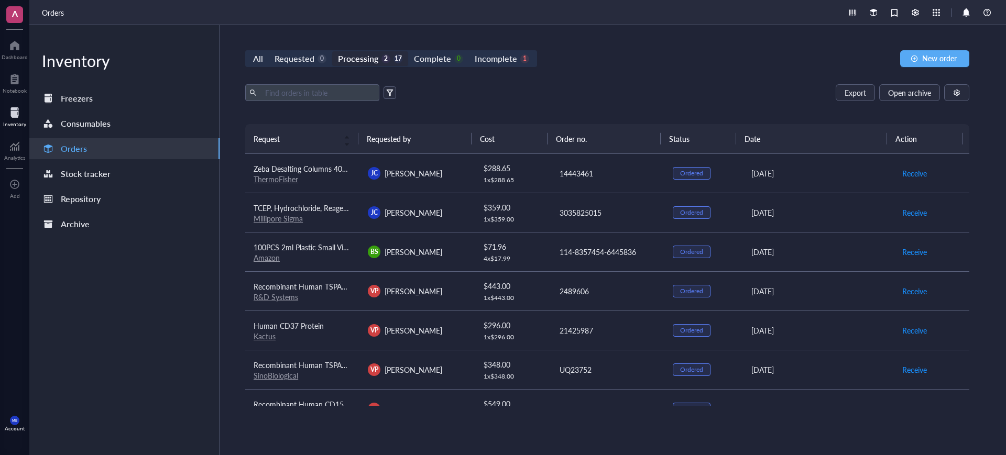
click at [649, 75] on div "All Requested 0 Processing 2 17 Complete 0 Incomplete 1 New order Export Open a…" at bounding box center [607, 240] width 775 height 430
click at [643, 184] on td "14443461" at bounding box center [607, 173] width 114 height 39
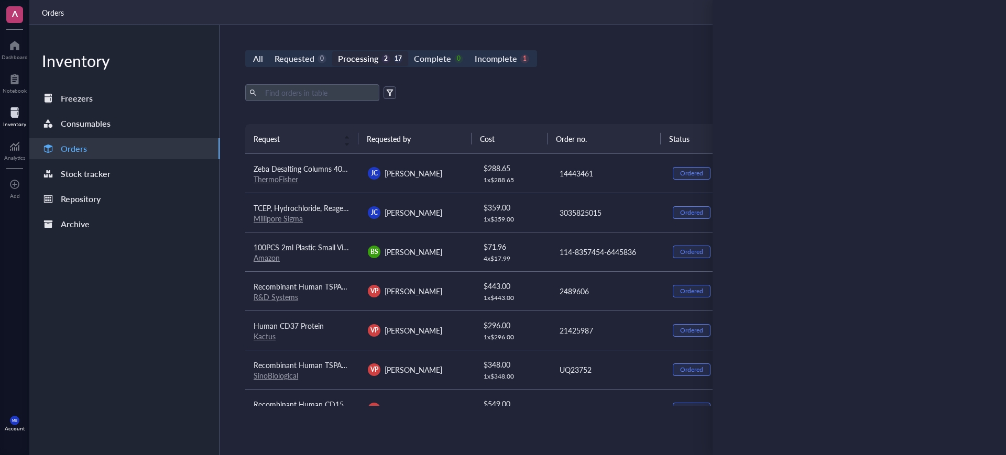
click at [635, 92] on div "Export Open archive" at bounding box center [607, 92] width 724 height 17
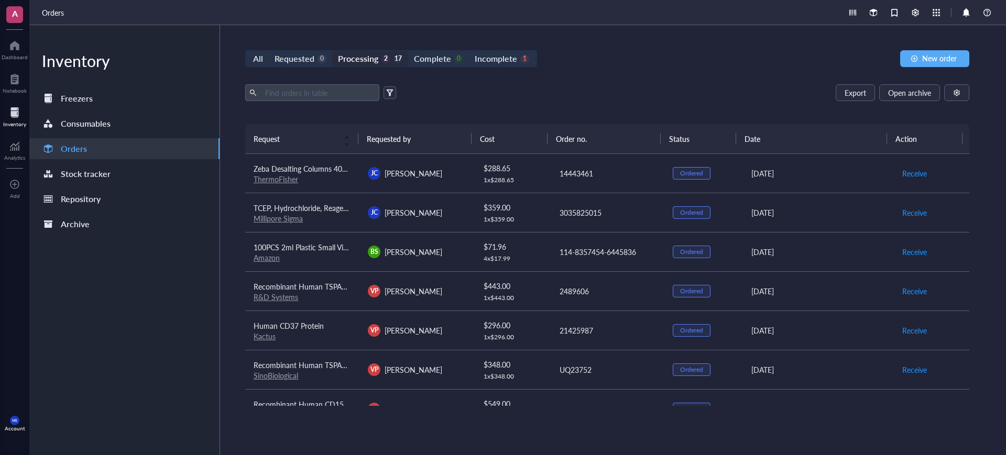
click at [645, 184] on td "14443461" at bounding box center [607, 173] width 114 height 39
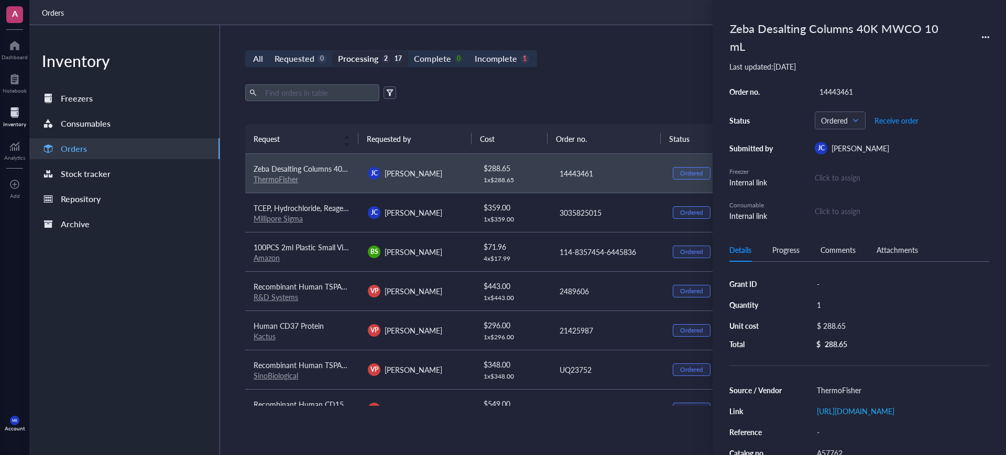
click at [835, 175] on div "Click to assign" at bounding box center [902, 178] width 175 height 12
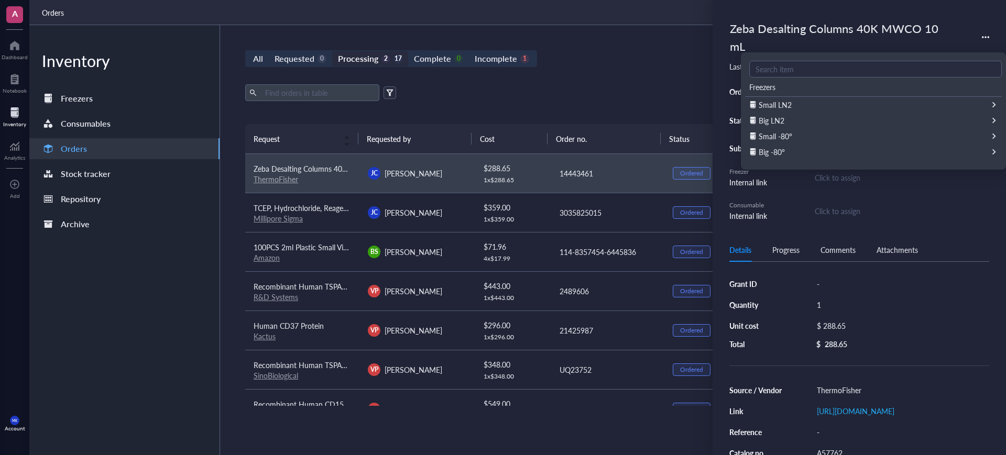
click at [847, 218] on div "Order no. 14443461 Status Ordered Receive order Submitted by JC Jenny Cheung Fr…" at bounding box center [860, 152] width 260 height 137
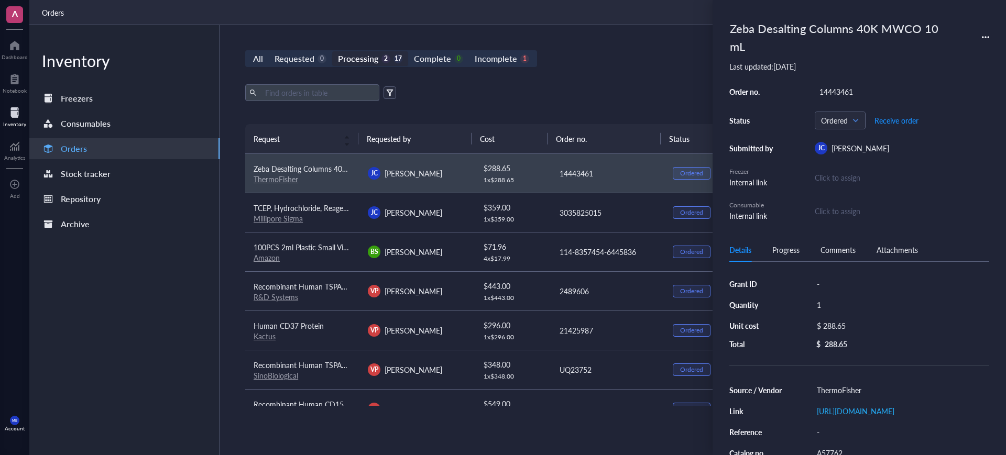
click at [846, 211] on div "Click to assign" at bounding box center [838, 211] width 46 height 12
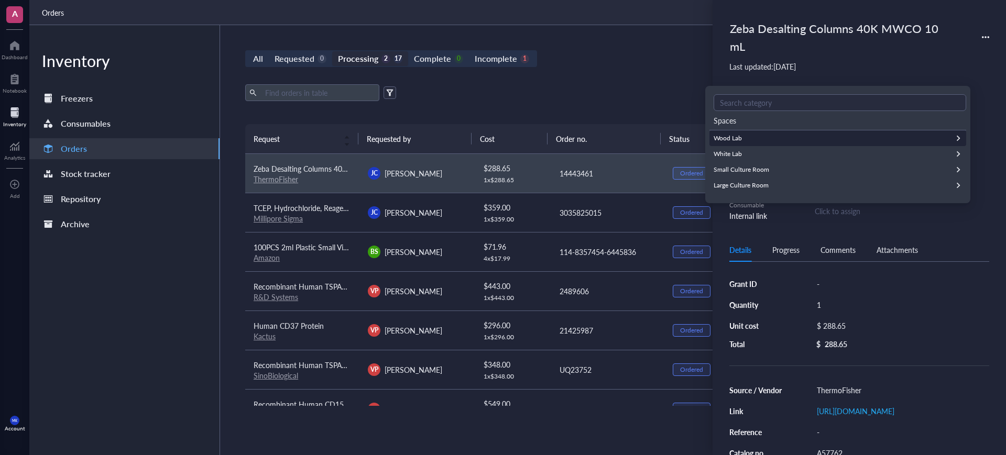
click at [767, 138] on div "Wood Lab" at bounding box center [838, 138] width 257 height 16
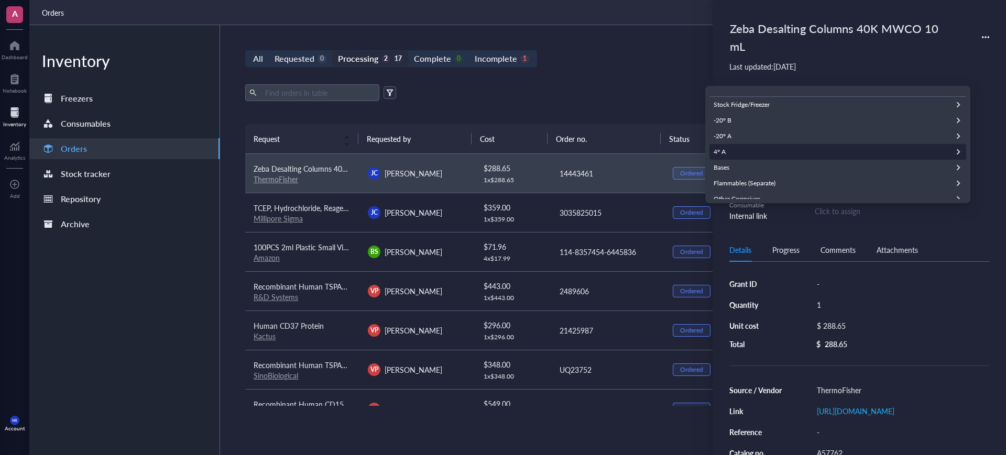
scroll to position [66, 0]
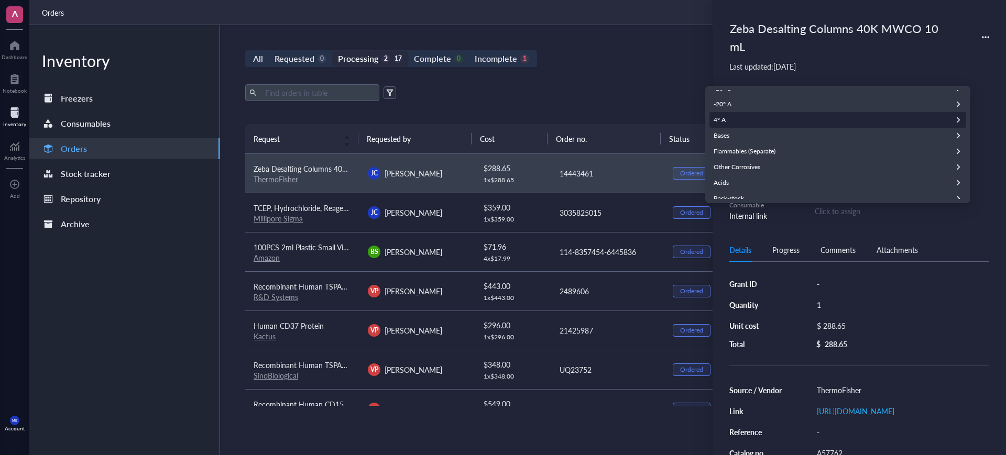
click at [747, 121] on div "4° A" at bounding box center [838, 120] width 257 height 16
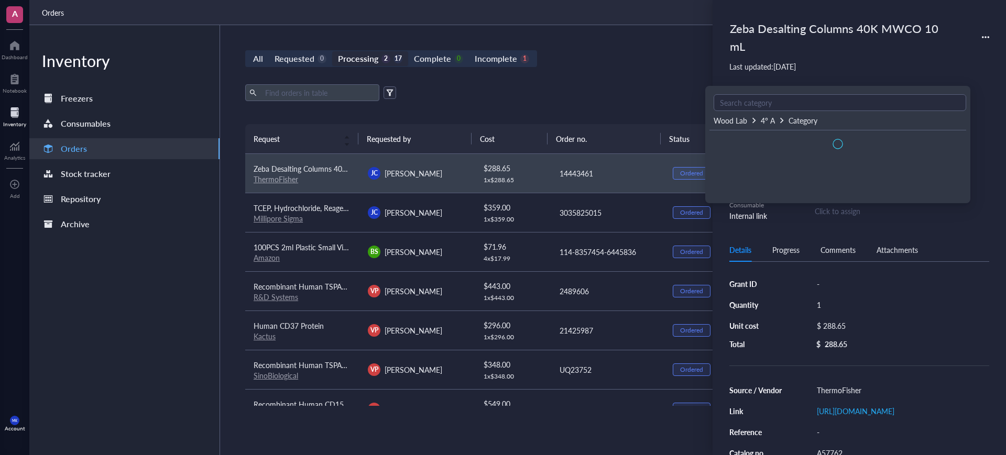
scroll to position [0, 0]
click at [756, 188] on div "Columns, Resin" at bounding box center [838, 186] width 257 height 16
click at [754, 141] on span "Add new consumable" at bounding box center [744, 142] width 60 height 10
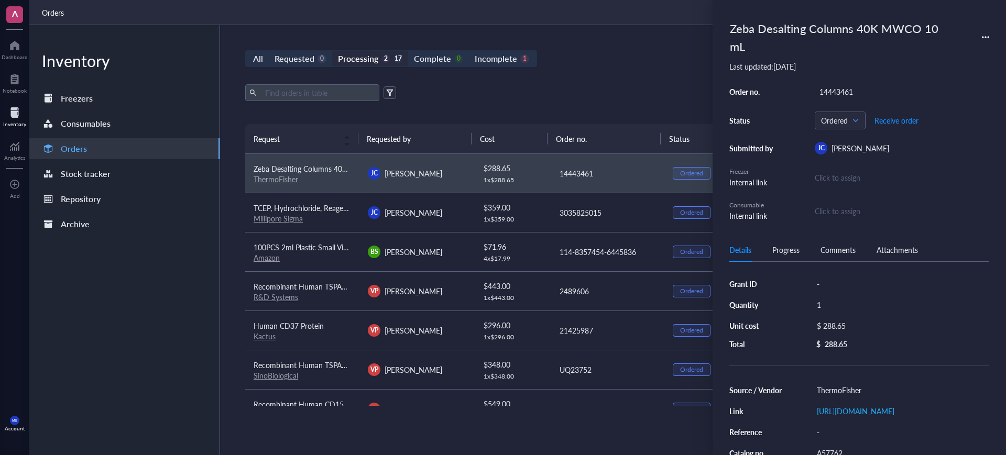
type input "2025-08-13"
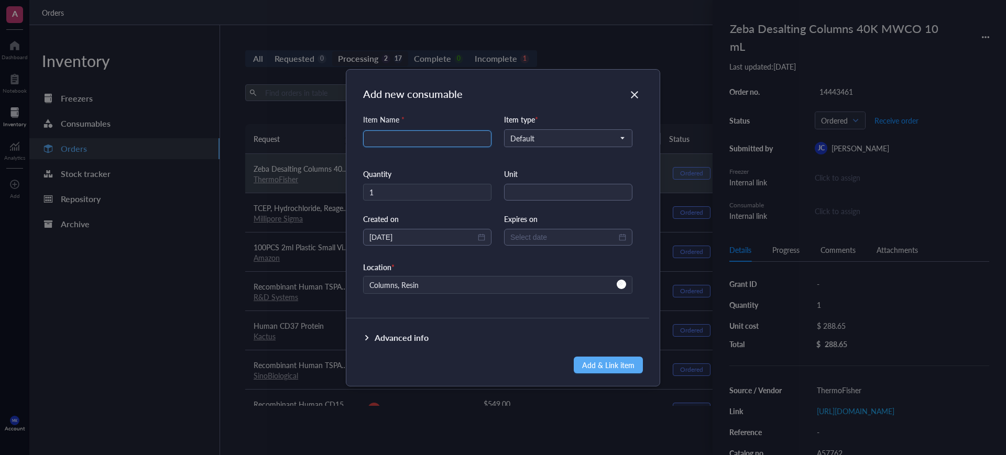
click at [427, 136] on input "search" at bounding box center [427, 139] width 116 height 16
click at [529, 194] on input "string" at bounding box center [568, 192] width 128 height 17
click at [774, 70] on div "Add new consumable Item Name * Item type * Default Quantity 1 Unit Created on 2…" at bounding box center [503, 227] width 1006 height 455
click at [635, 95] on icon "Close" at bounding box center [634, 94] width 7 height 7
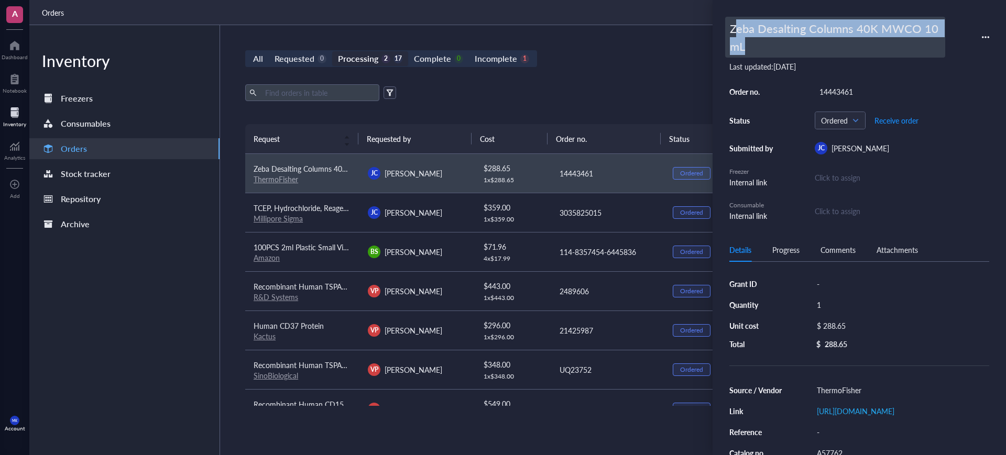
drag, startPoint x: 757, startPoint y: 43, endPoint x: 734, endPoint y: 27, distance: 28.2
click at [734, 27] on div "Zeba Desalting Columns 40K MWCO 10 mL" at bounding box center [835, 37] width 220 height 41
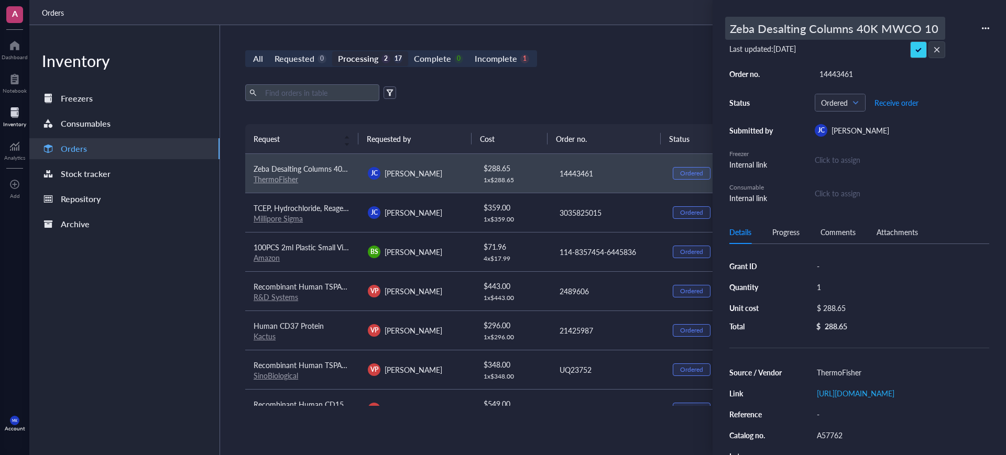
scroll to position [0, 14]
click at [744, 35] on input "Zeba Desalting Columns 40K MWCO 10 mL" at bounding box center [835, 28] width 219 height 22
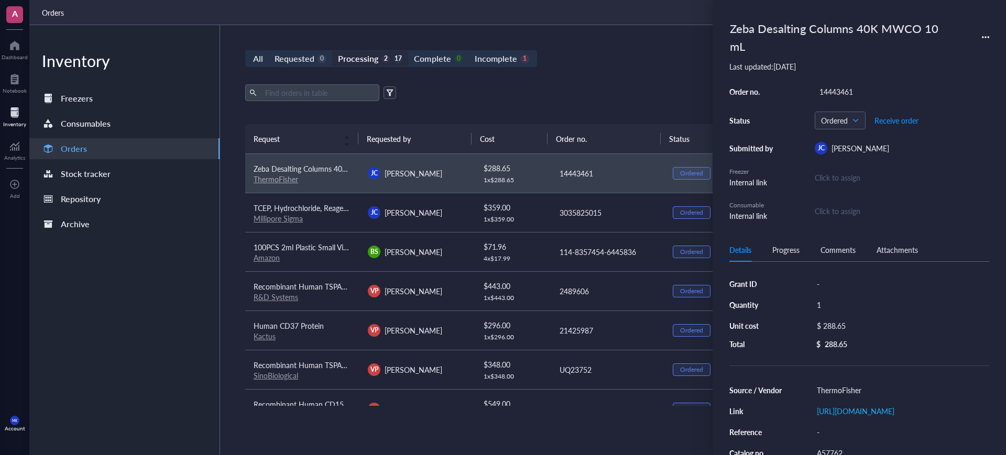
click at [850, 181] on div "Click to assign" at bounding box center [902, 178] width 175 height 12
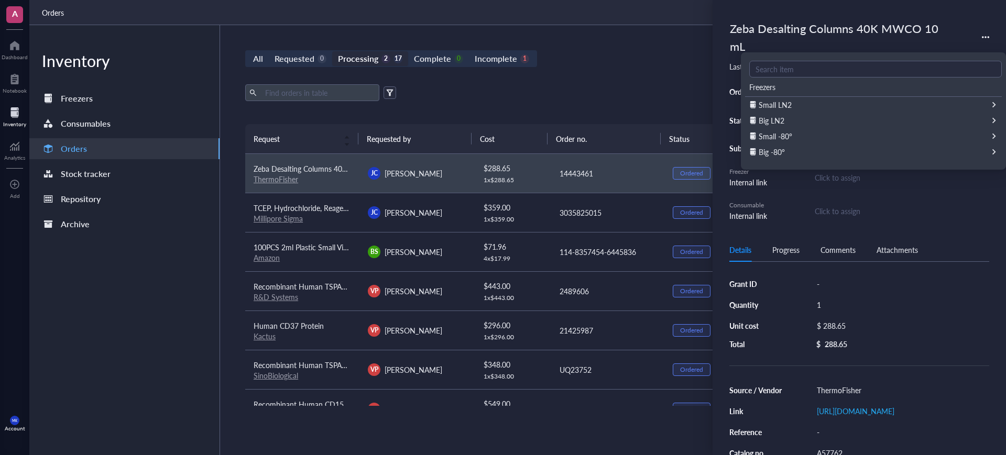
click at [844, 218] on div "Order no. 14443461 Status Ordered Receive order Submitted by JC Jenny Cheung Fr…" at bounding box center [860, 152] width 260 height 137
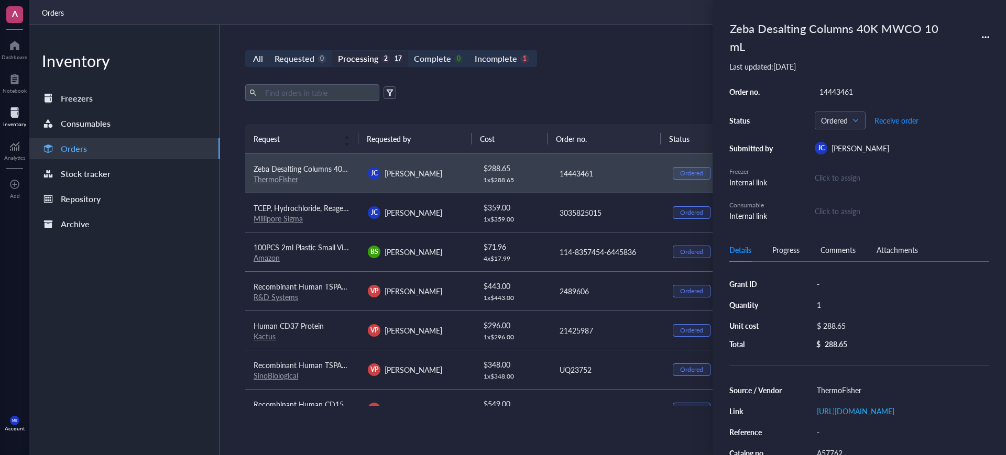
click at [844, 213] on div "Click to assign" at bounding box center [838, 211] width 46 height 12
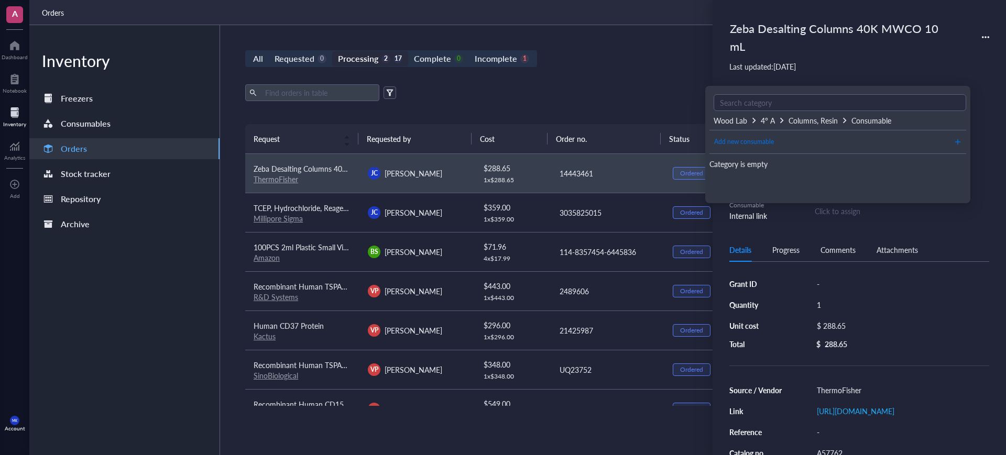
click at [791, 137] on button "Add new consumable" at bounding box center [838, 142] width 248 height 17
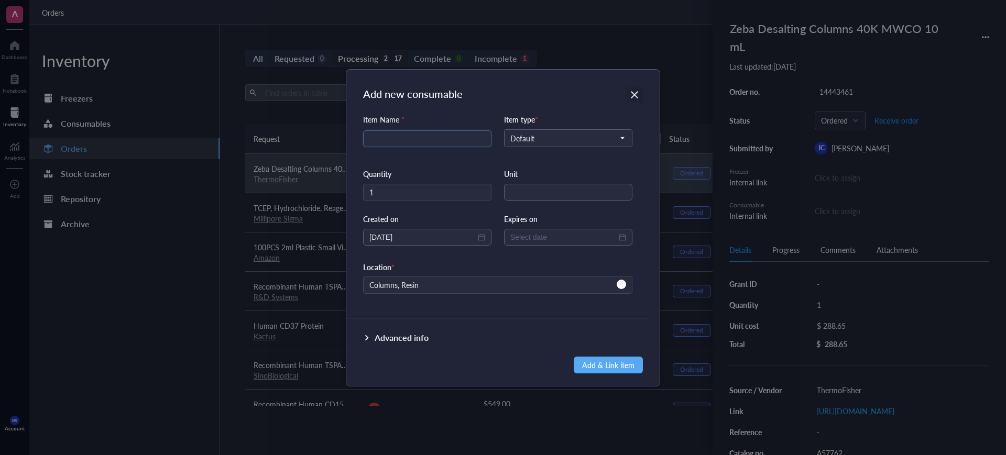
click at [636, 95] on icon "Close" at bounding box center [635, 95] width 10 height 10
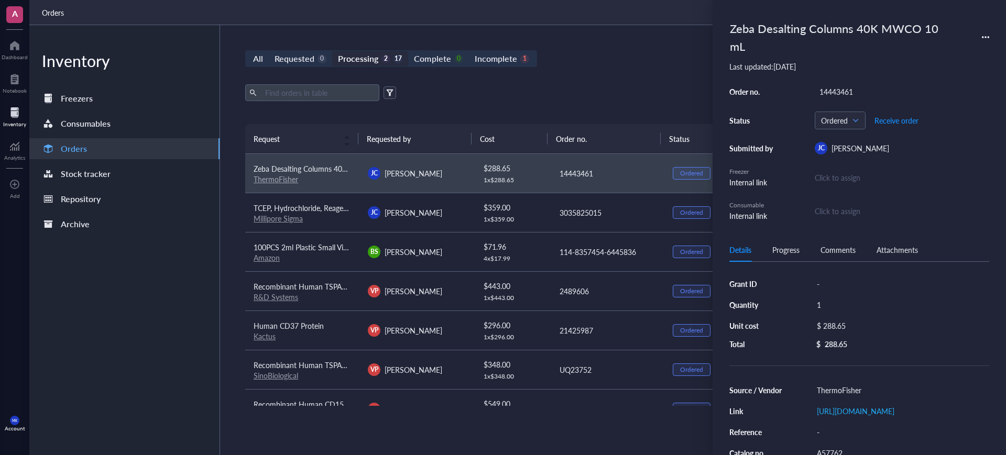
click at [848, 210] on div "Click to assign" at bounding box center [838, 211] width 46 height 12
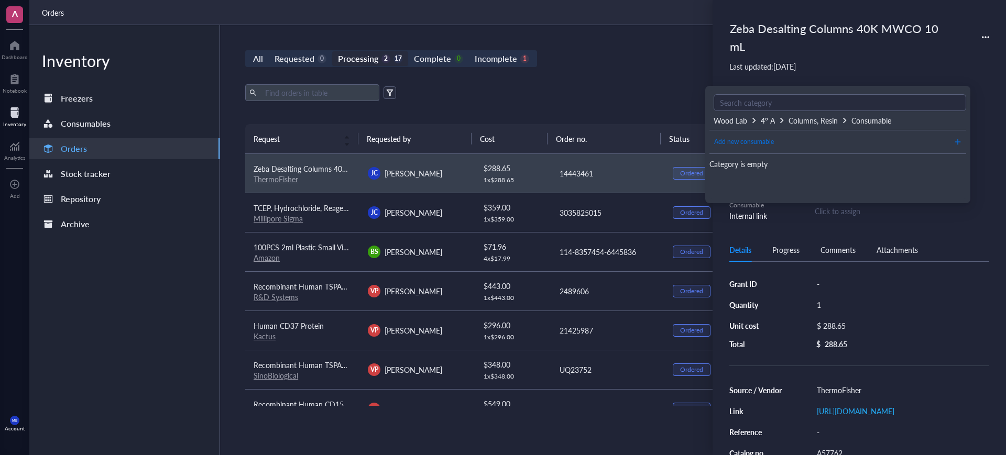
click at [763, 142] on span "Add new consumable" at bounding box center [744, 142] width 60 height 10
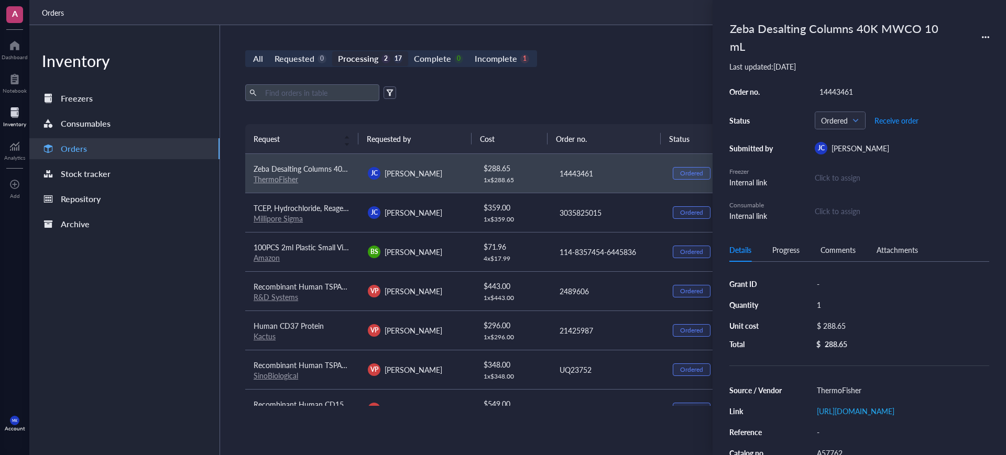
type input "2025-08-13"
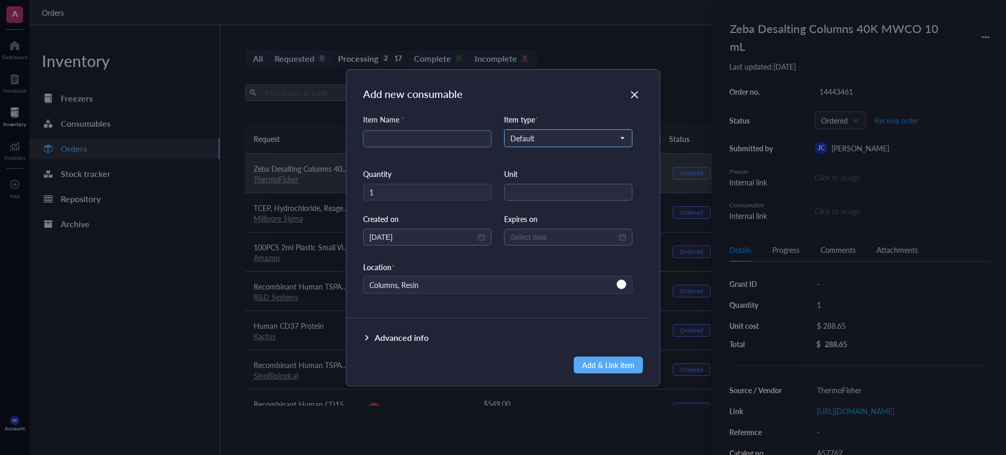
paste input "Zeba Desalting Columns 40K MWCO 10 mL"
type input "Zeba Desalting Columns 40K MWCO 10 mL"
click at [583, 144] on input "search" at bounding box center [563, 138] width 106 height 16
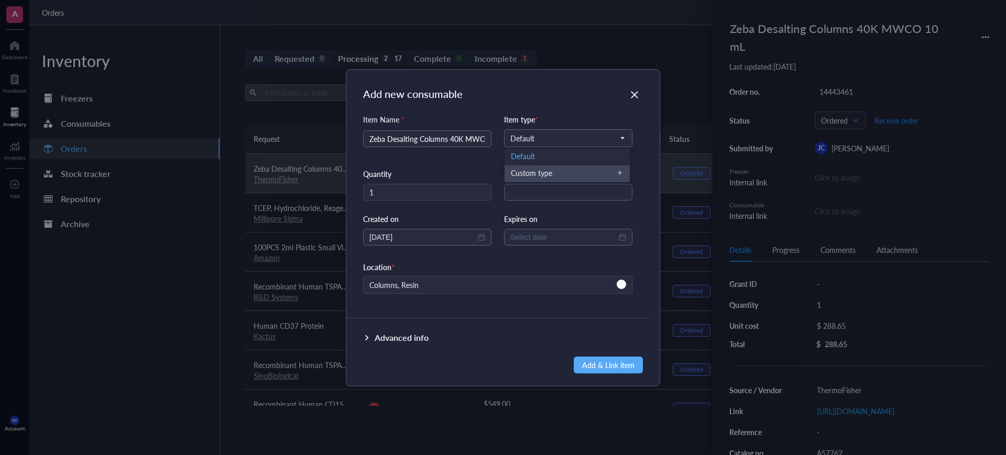
click at [643, 154] on div "Item Name * Zeba Desalting Columns 40K MWCO 10 mL Item type * Default Default C…" at bounding box center [497, 212] width 303 height 197
click at [640, 159] on div "Item Name * Zeba Desalting Columns 40K MWCO 10 mL Item type * Default Default C…" at bounding box center [497, 212] width 303 height 197
click at [932, 179] on div "Add new consumable Item Name * Zeba Desalting Columns 40K MWCO 10 mL Item type …" at bounding box center [503, 227] width 1006 height 455
click at [632, 97] on icon "Close" at bounding box center [634, 94] width 7 height 7
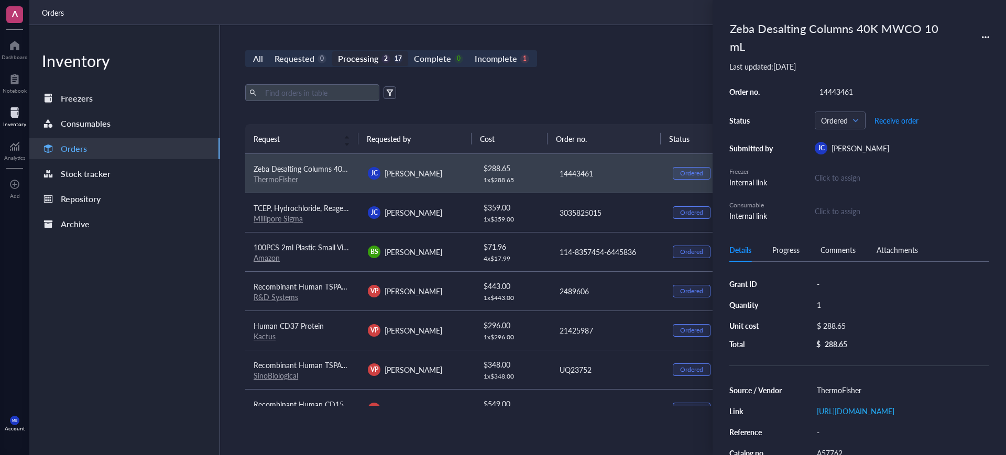
click at [843, 174] on div "Click to assign" at bounding box center [902, 178] width 175 height 12
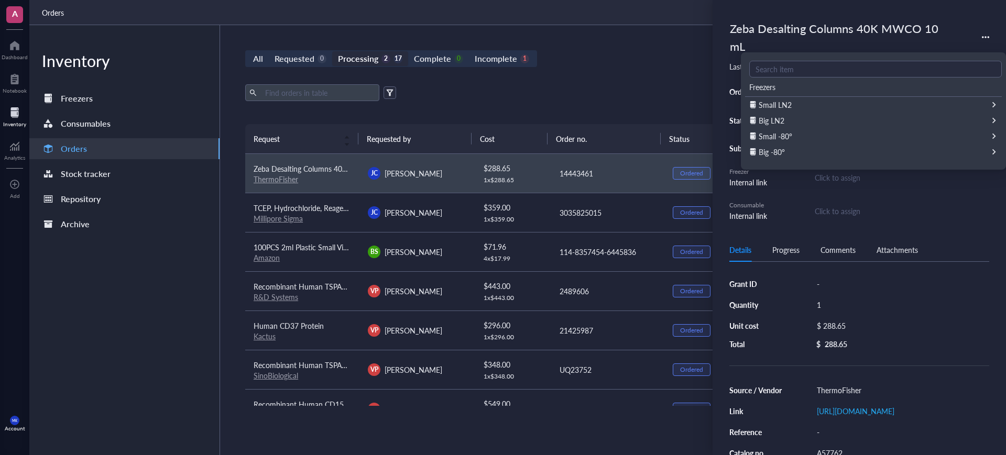
click at [854, 214] on div "Click to assign" at bounding box center [838, 211] width 46 height 12
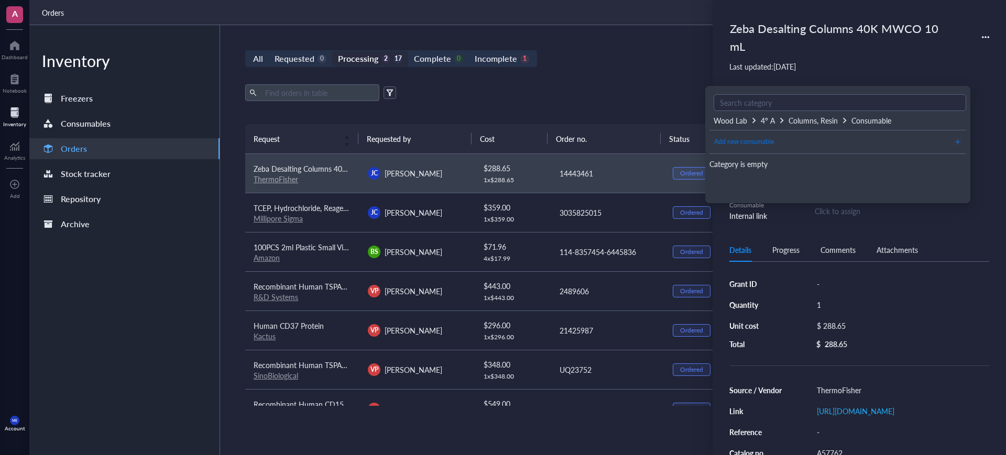
click at [762, 140] on span "Add new consumable" at bounding box center [744, 142] width 60 height 10
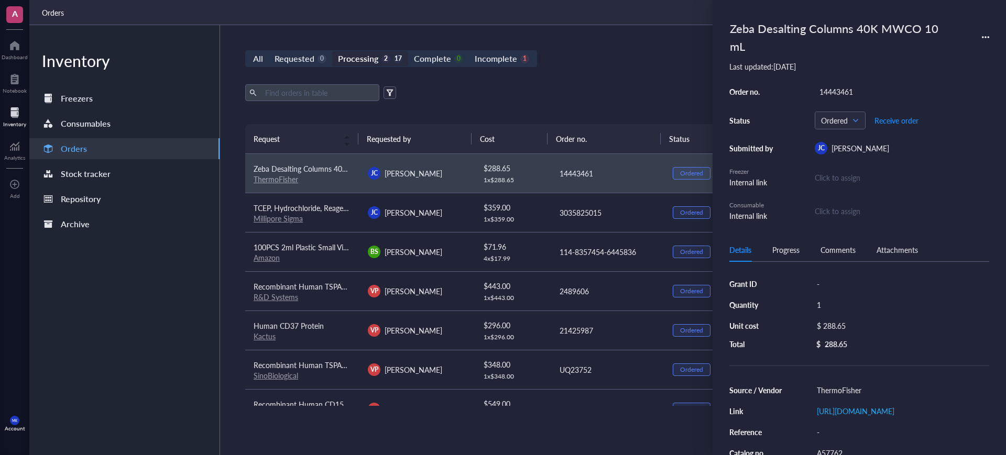
type input "2025-08-13"
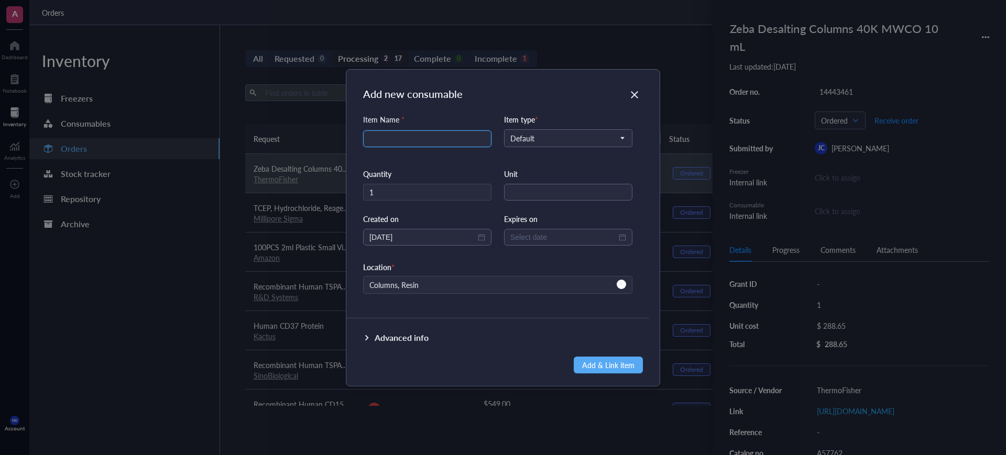
paste input "Zeba Desalting Columns 40K MWCO 10 mL"
type input "Zeba Desalting Columns 40K MWCO 10 mL"
click at [562, 194] on input "string" at bounding box center [568, 192] width 128 height 17
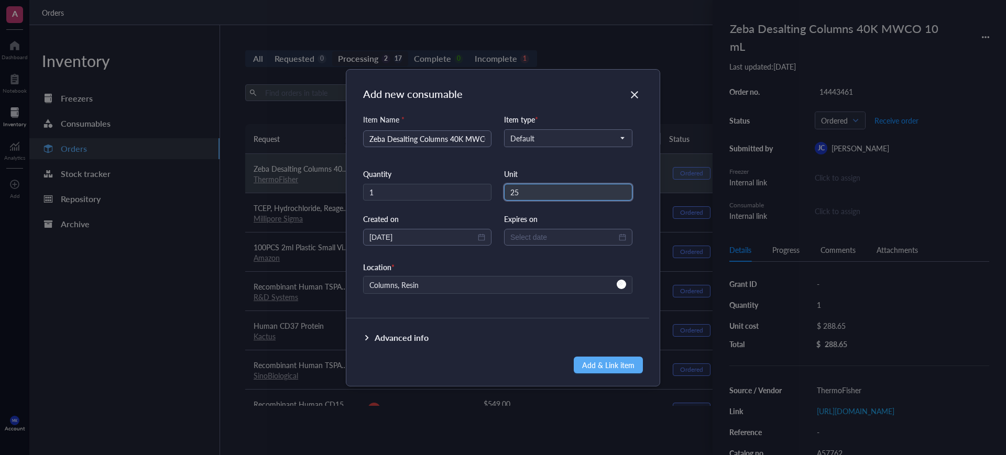
type input "25"
click at [558, 213] on div "Expires on" at bounding box center [568, 219] width 128 height 12
click at [415, 341] on div "Advanced info" at bounding box center [402, 338] width 54 height 13
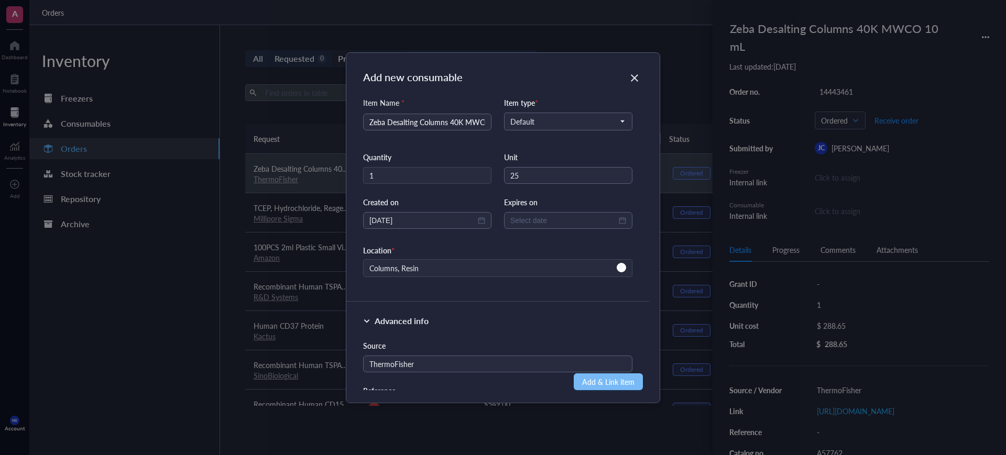
click at [623, 385] on span "Add & Link item" at bounding box center [608, 382] width 52 height 14
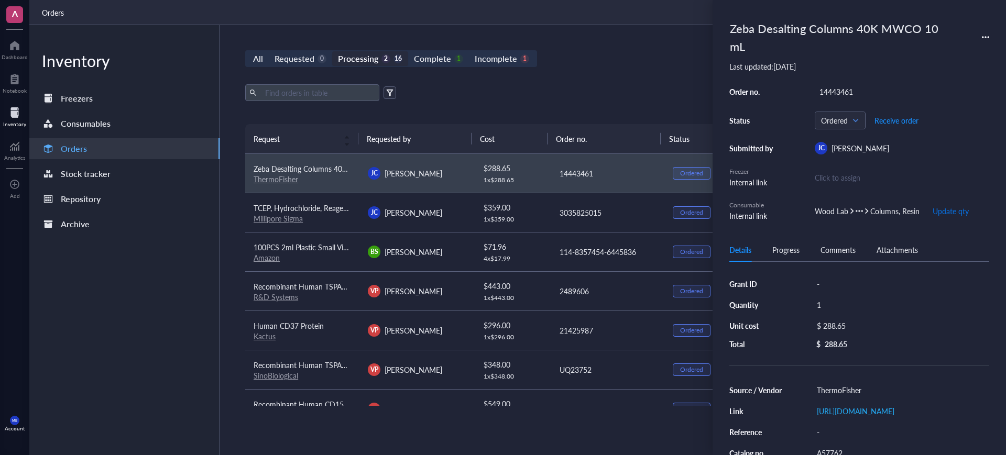
click at [950, 208] on span "Update qty" at bounding box center [951, 211] width 36 height 8
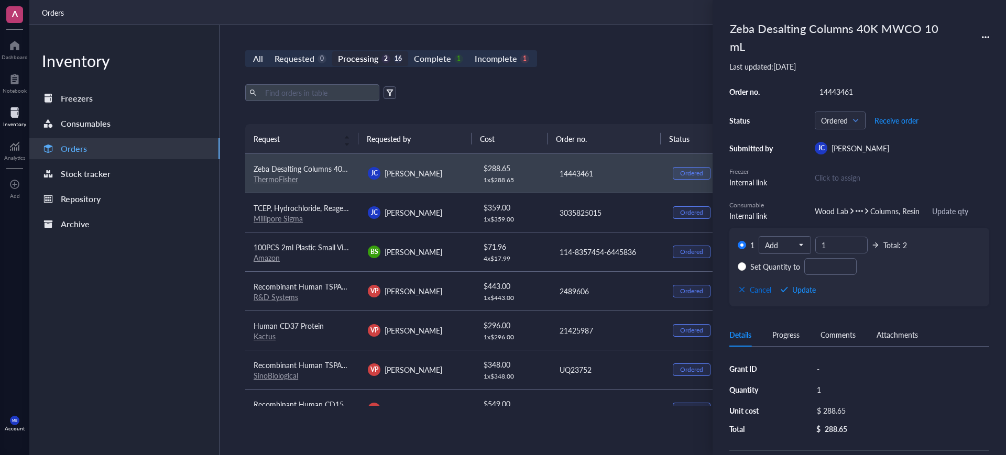
click at [753, 289] on span "Cancel" at bounding box center [760, 290] width 21 height 8
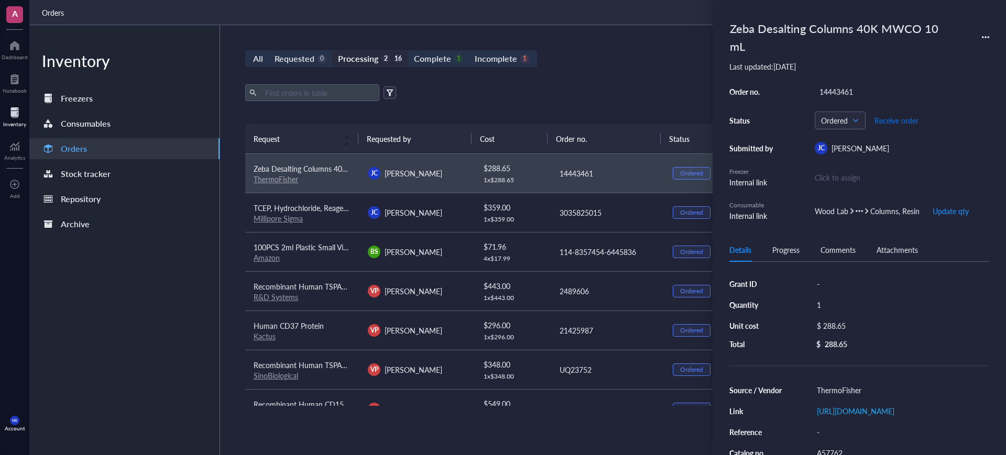
click at [907, 118] on span "Receive order" at bounding box center [897, 120] width 44 height 8
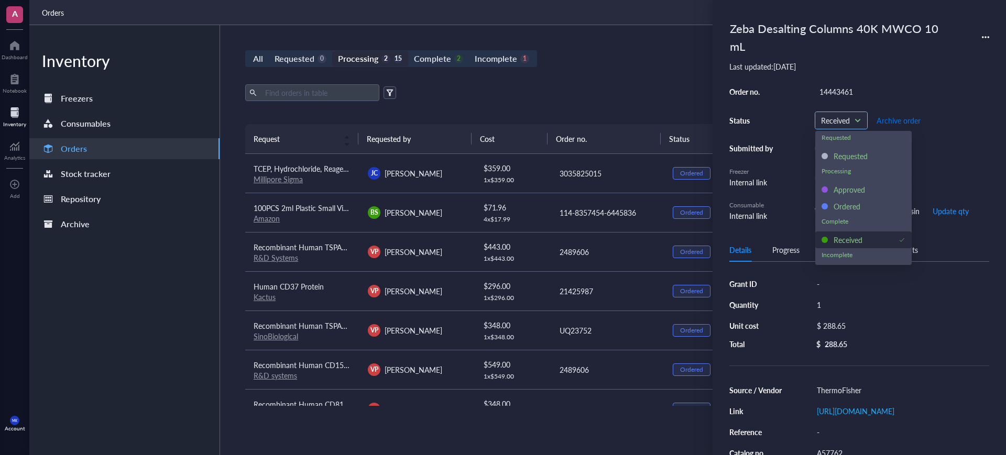
click at [861, 115] on span at bounding box center [841, 121] width 40 height 16
click at [856, 210] on div "Ordered" at bounding box center [847, 207] width 27 height 12
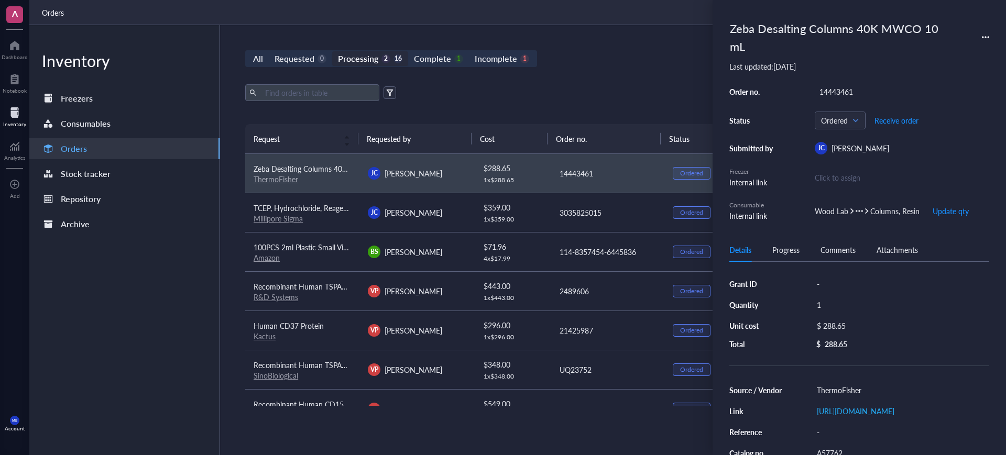
click at [613, 84] on div "Export Open archive" at bounding box center [607, 92] width 724 height 17
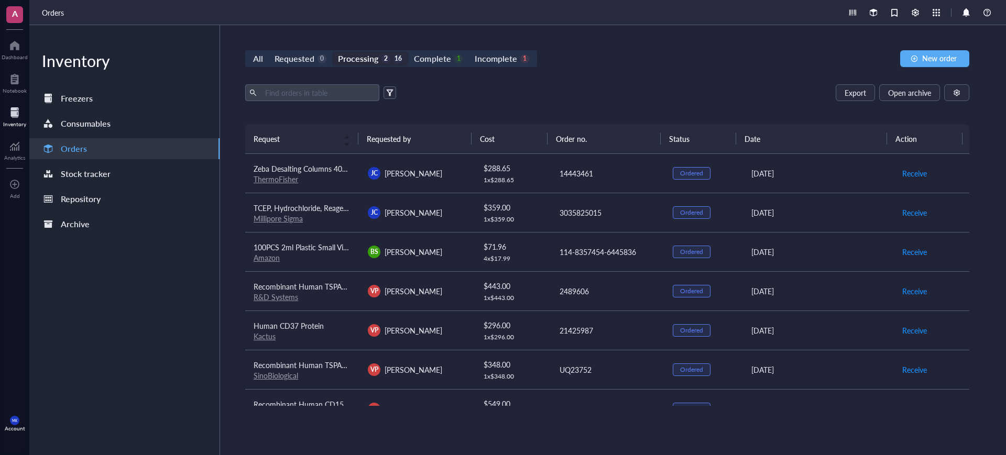
click at [638, 160] on td "14443461" at bounding box center [607, 173] width 114 height 39
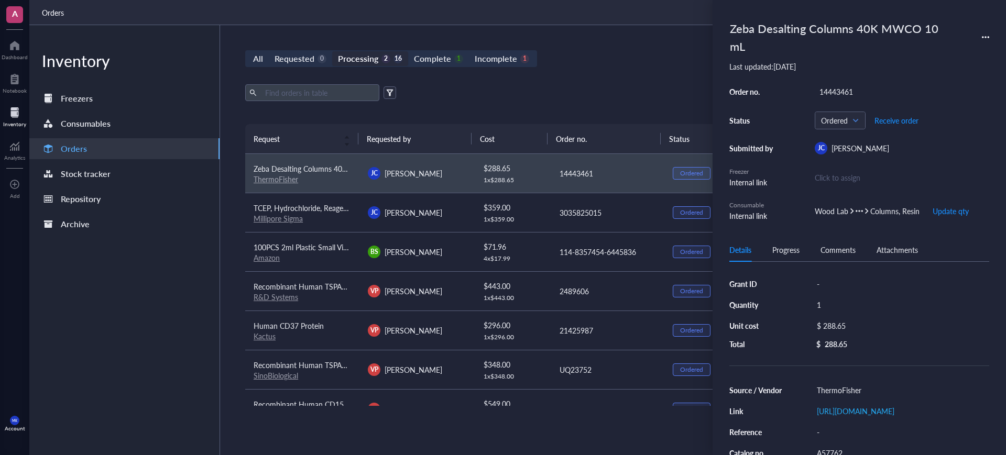
click at [621, 219] on td "3035825015" at bounding box center [607, 212] width 114 height 39
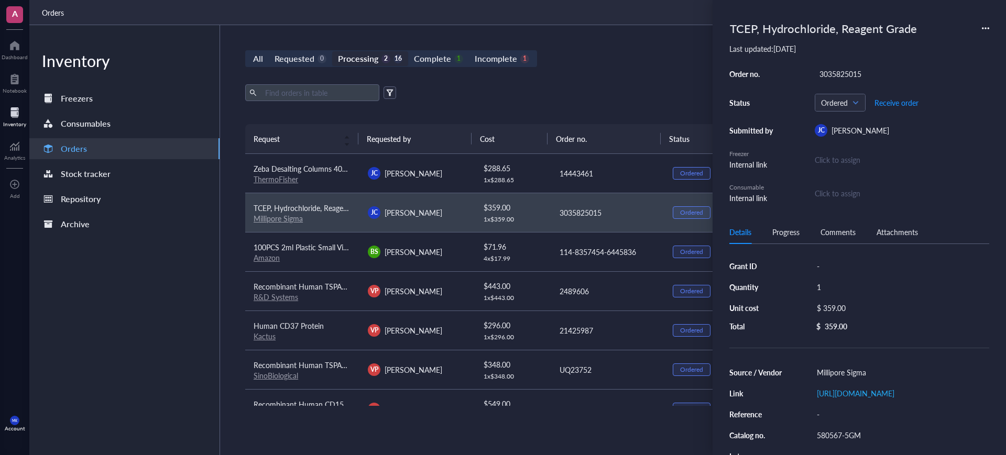
click at [778, 235] on div "Progress" at bounding box center [785, 232] width 27 height 12
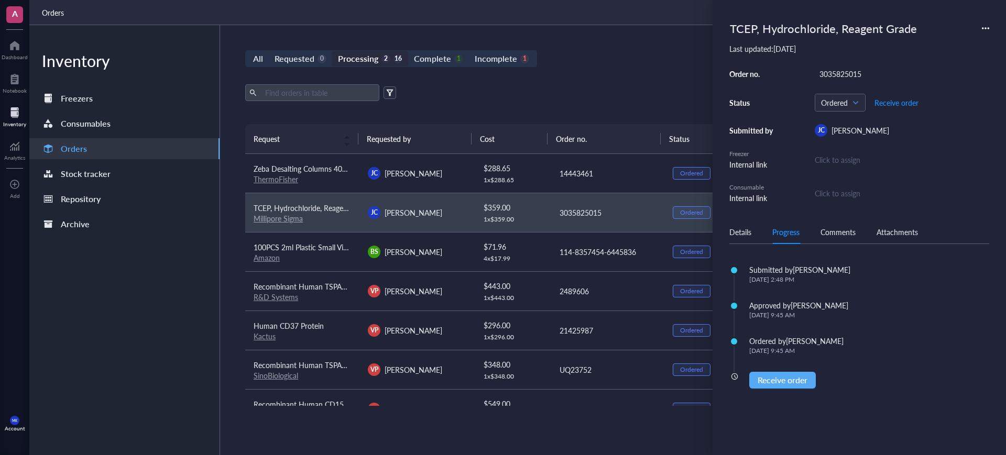
click at [603, 63] on div "All Requested 0 Processing 2 16 Complete 1 Incomplete 1 New order" at bounding box center [607, 58] width 724 height 17
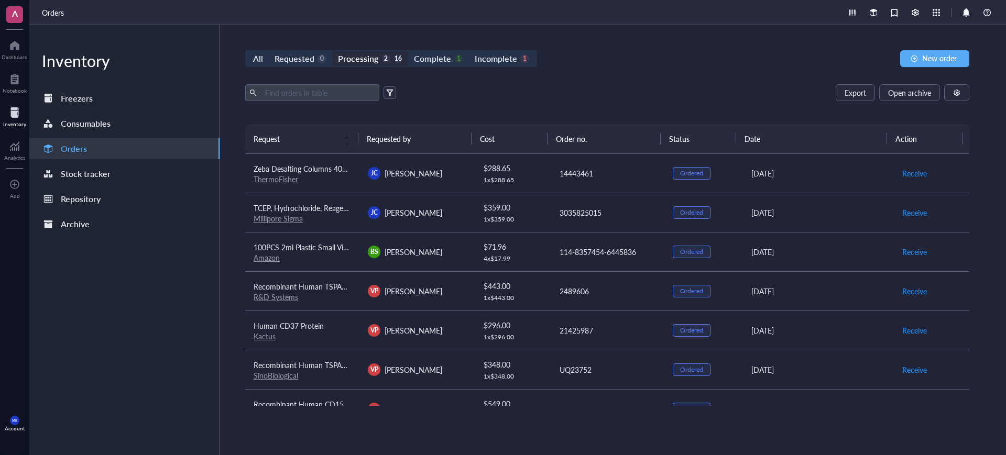
click at [614, 203] on td "3035825015" at bounding box center [607, 212] width 114 height 39
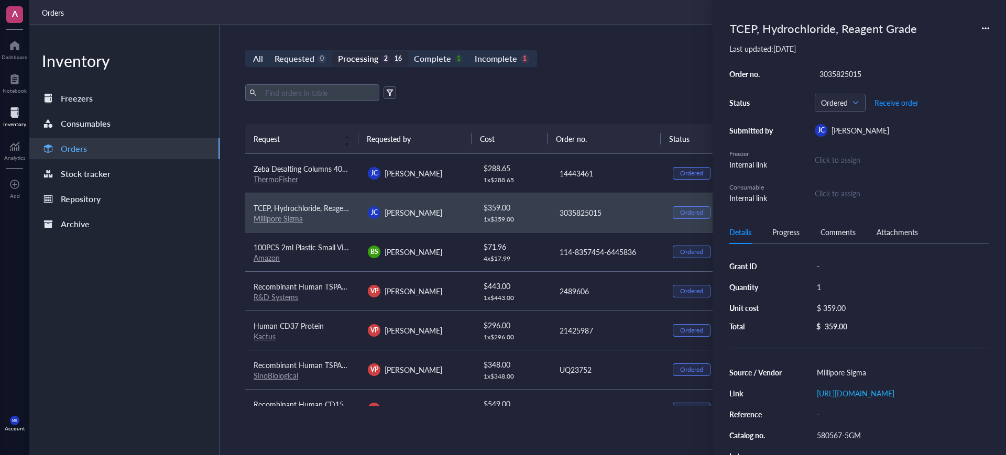
click at [831, 188] on div "Click to assign" at bounding box center [838, 194] width 46 height 12
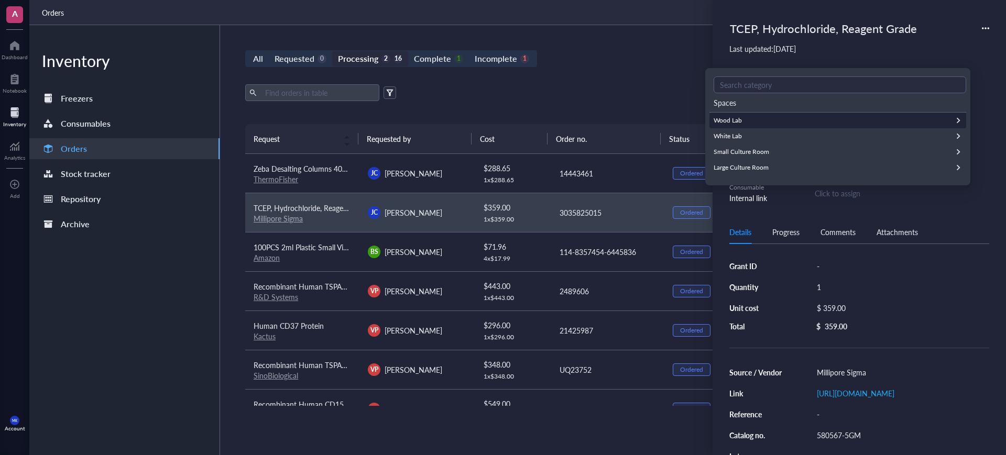
click at [754, 123] on div "Wood Lab" at bounding box center [838, 121] width 257 height 16
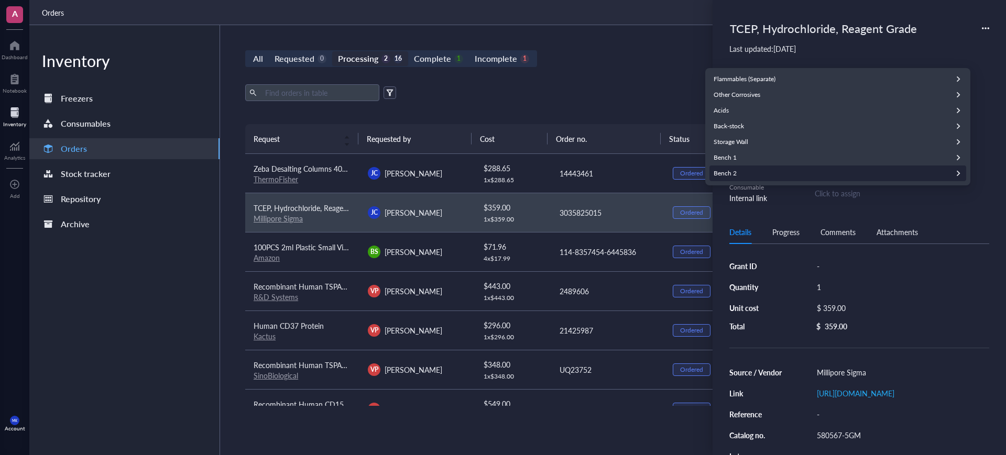
click at [770, 171] on div "Bench 2" at bounding box center [838, 174] width 257 height 16
click at [756, 121] on div "Furniture is empty" at bounding box center [838, 123] width 257 height 12
click at [617, 92] on div "Export Open archive" at bounding box center [607, 92] width 724 height 17
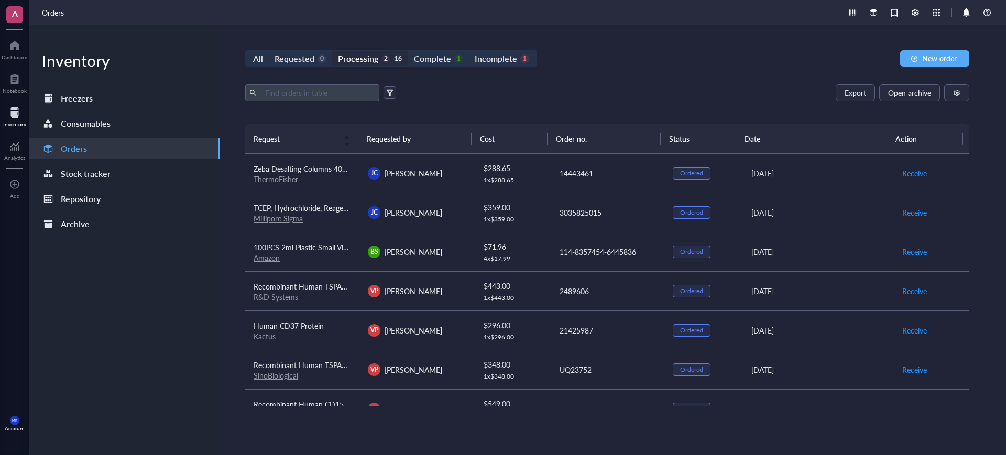
click at [682, 99] on div "Export Open archive" at bounding box center [607, 92] width 724 height 17
click at [602, 178] on div "14443461" at bounding box center [608, 174] width 96 height 12
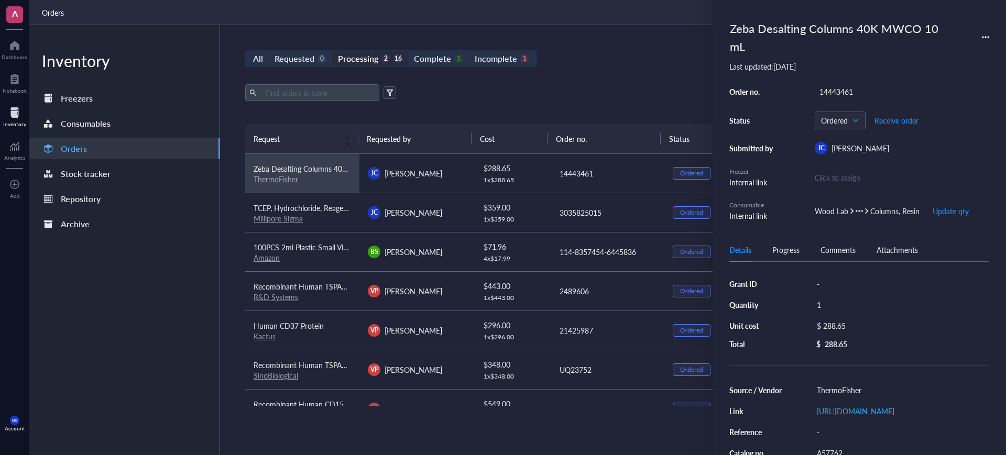
drag, startPoint x: 602, startPoint y: 178, endPoint x: 589, endPoint y: 87, distance: 92.1
click at [589, 87] on div "Export Open archive" at bounding box center [607, 92] width 724 height 17
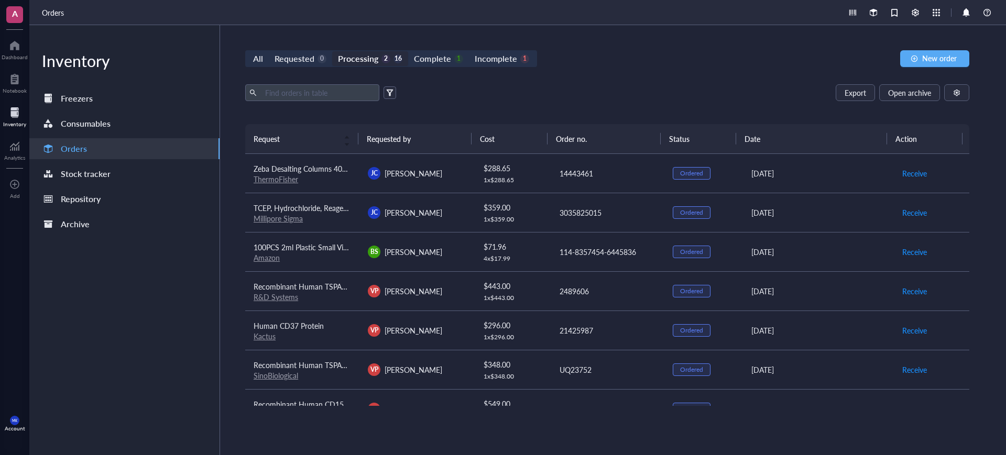
click at [700, 83] on div "All Requested 0 Processing 2 16 Complete 1 Incomplete 1 New order Export Open a…" at bounding box center [607, 240] width 775 height 430
click at [435, 58] on div "Complete" at bounding box center [432, 58] width 37 height 15
click at [408, 51] on input "Complete 1" at bounding box center [408, 51] width 0 height 0
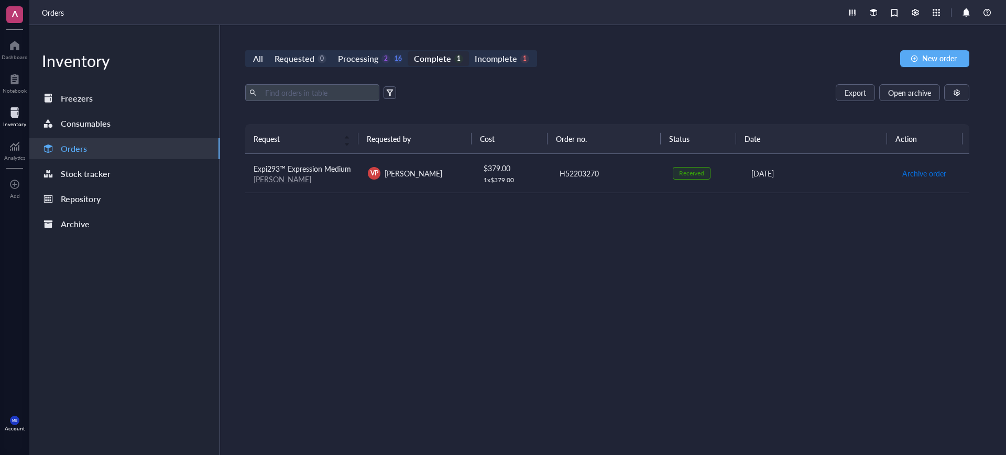
click at [930, 172] on span "Archive order" at bounding box center [924, 174] width 44 height 12
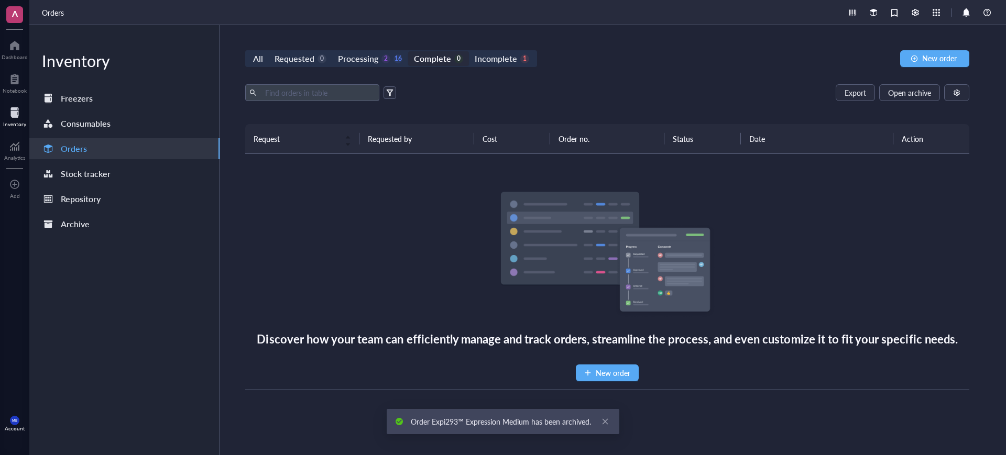
click at [356, 43] on div "All Requested 0 Processing 2 16 Complete 0 Incomplete 1 New order Export Open a…" at bounding box center [607, 240] width 775 height 430
click at [357, 53] on div "Processing" at bounding box center [358, 58] width 40 height 15
click at [332, 51] on input "Processing 2 16" at bounding box center [332, 51] width 0 height 0
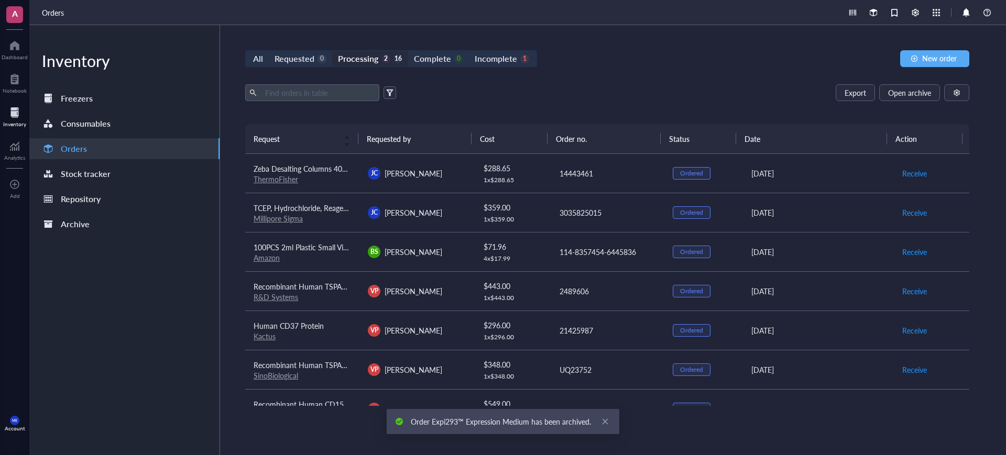
scroll to position [66, 0]
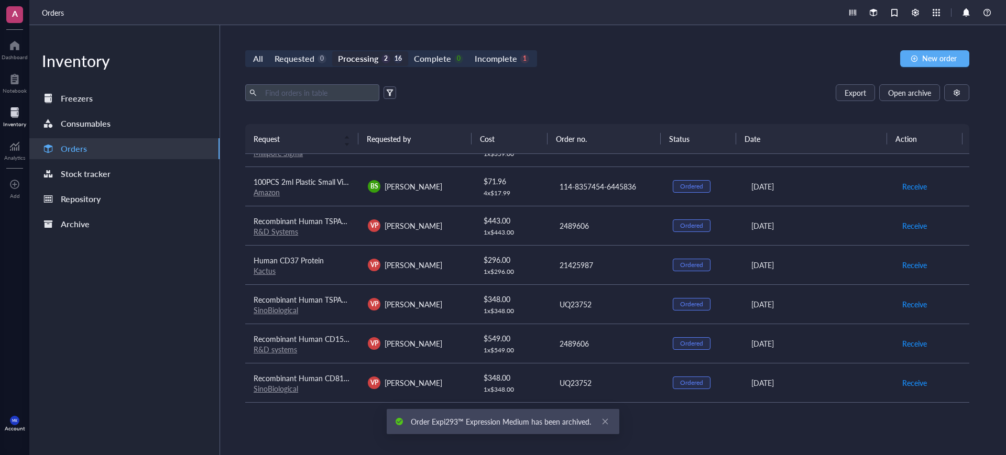
drag, startPoint x: 444, startPoint y: 321, endPoint x: 780, endPoint y: 86, distance: 409.1
click at [813, 58] on div "All Requested 0 Processing 2 16 Complete 0 Incomplete 1 New order" at bounding box center [607, 58] width 724 height 17
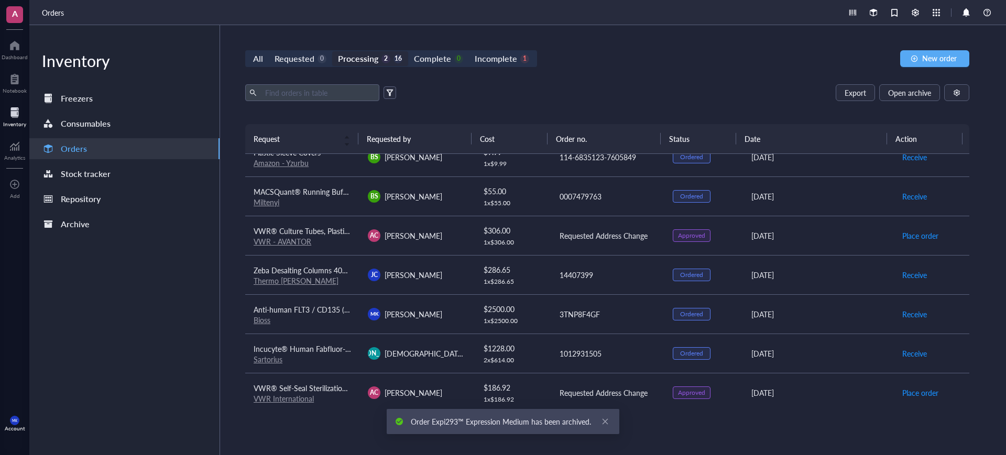
scroll to position [393, 0]
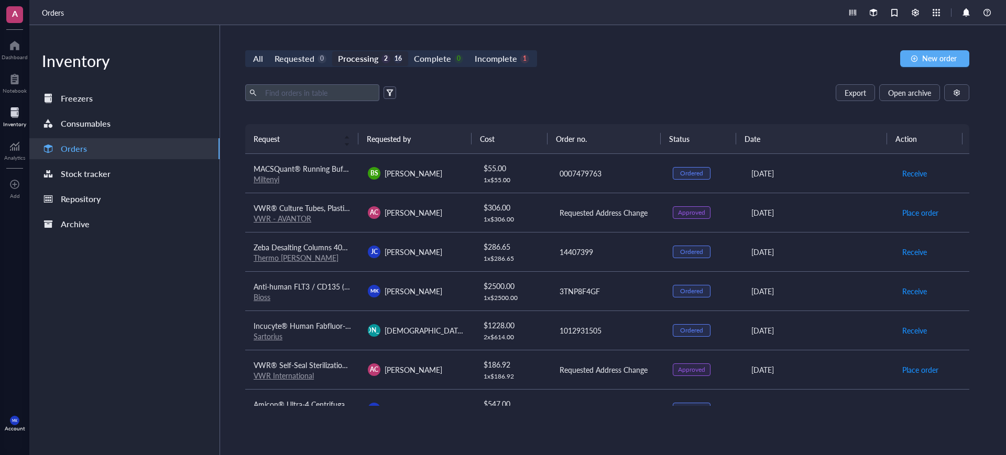
click at [436, 251] on div "[PERSON_NAME]" at bounding box center [416, 252] width 97 height 13
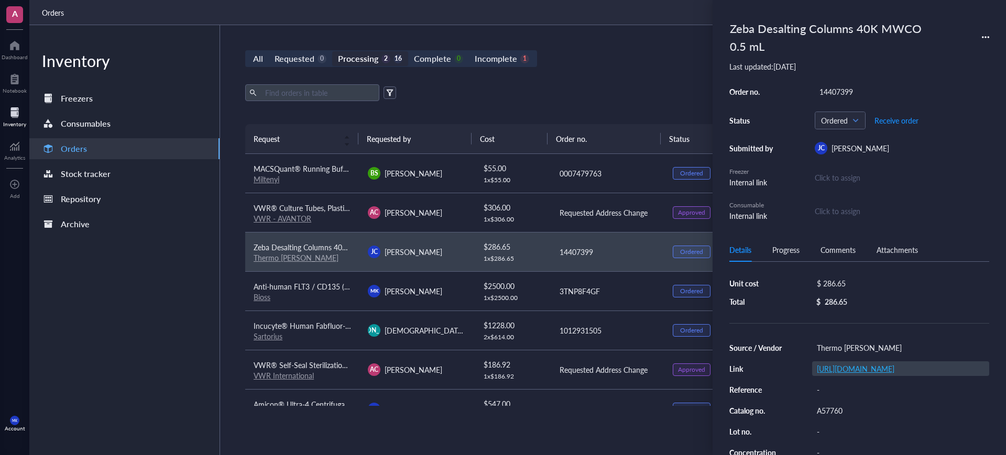
scroll to position [66, 0]
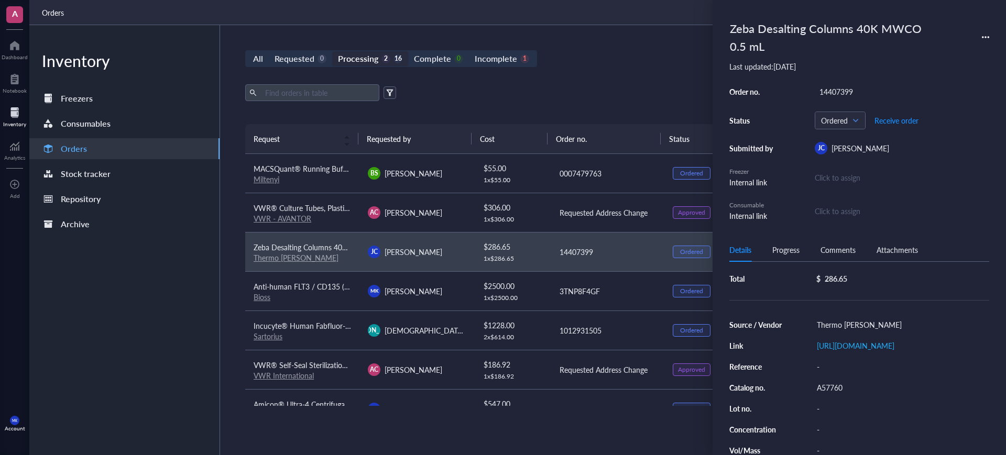
drag, startPoint x: 846, startPoint y: 350, endPoint x: 916, endPoint y: 209, distance: 157.5
click at [916, 209] on div "Click to assign" at bounding box center [902, 211] width 175 height 12
click at [840, 92] on div "14407399" at bounding box center [902, 91] width 175 height 15
click at [840, 92] on input "14407399" at bounding box center [836, 92] width 42 height 14
click at [636, 79] on div "All Requested 0 Processing 2 16 Complete 0 Incomplete 1 New order Export Open a…" at bounding box center [607, 240] width 775 height 430
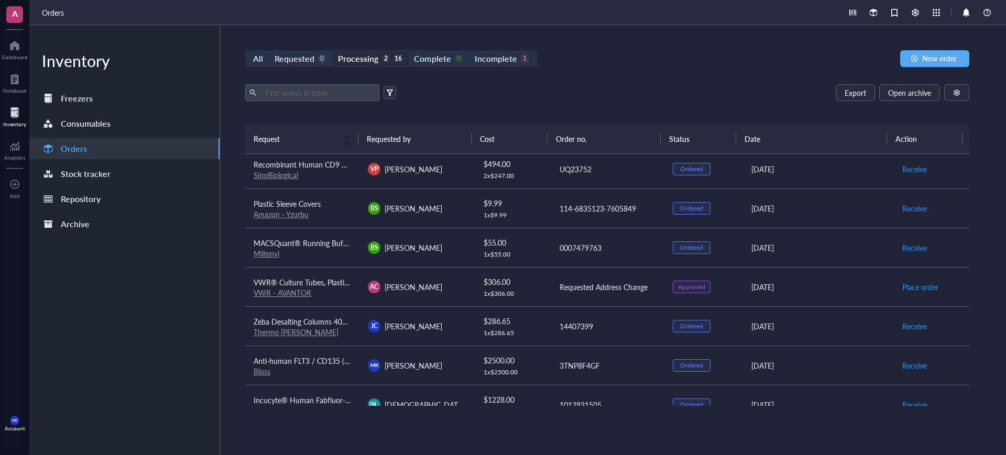
scroll to position [324, 0]
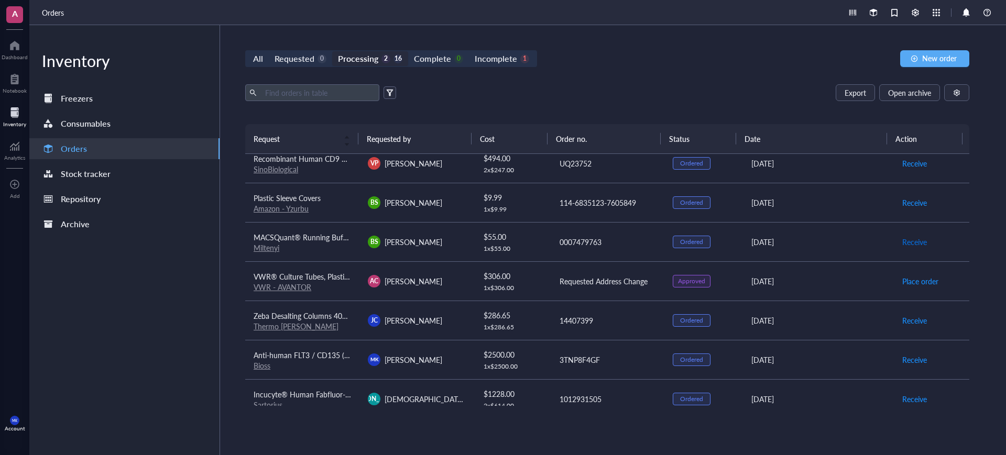
click at [908, 242] on span "Receive" at bounding box center [914, 242] width 25 height 12
